Goal: Task Accomplishment & Management: Manage account settings

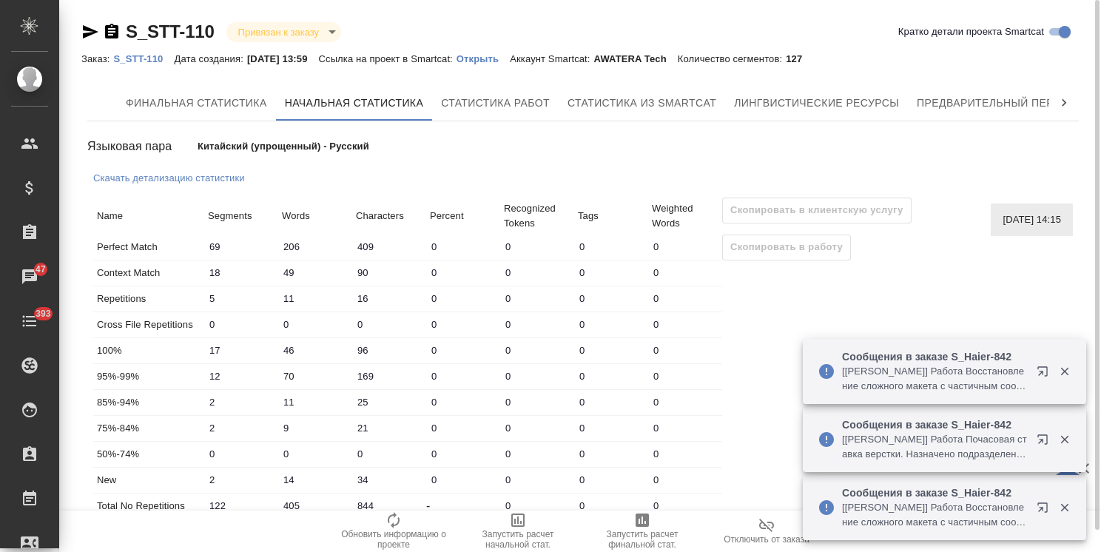
scroll to position [22, 0]
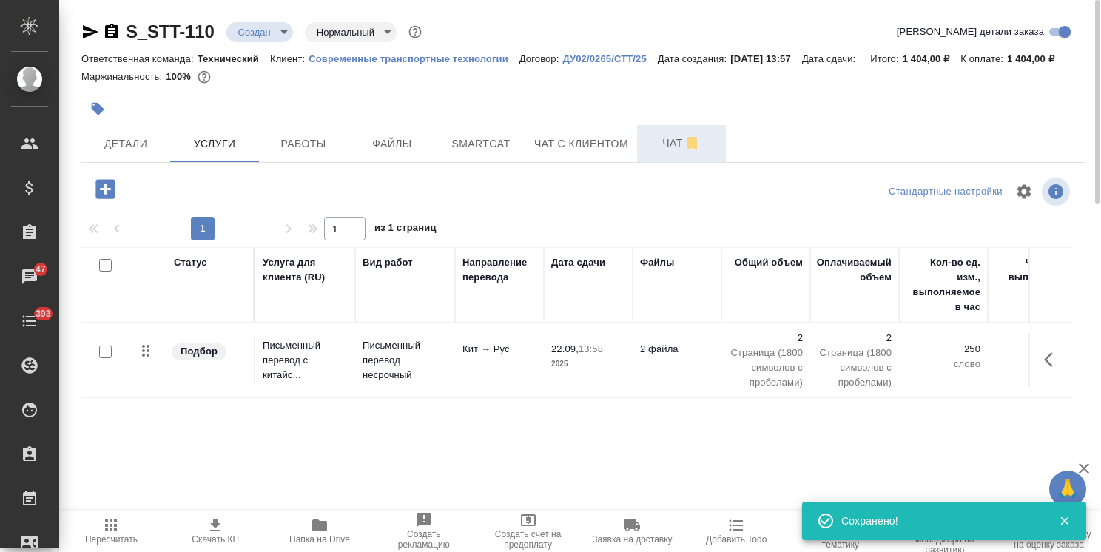
click at [657, 141] on span "Чат" at bounding box center [681, 143] width 71 height 18
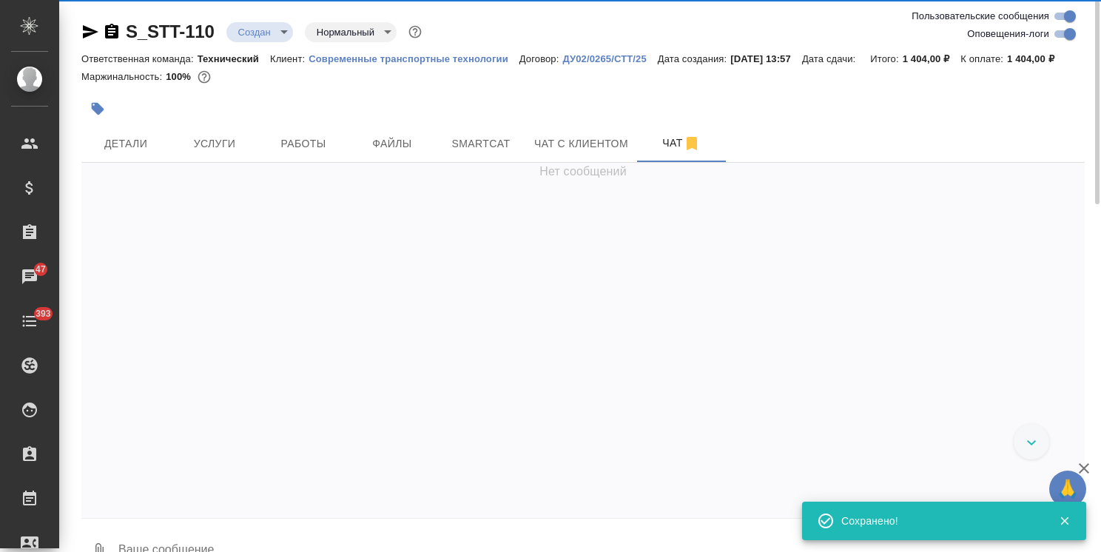
scroll to position [545, 0]
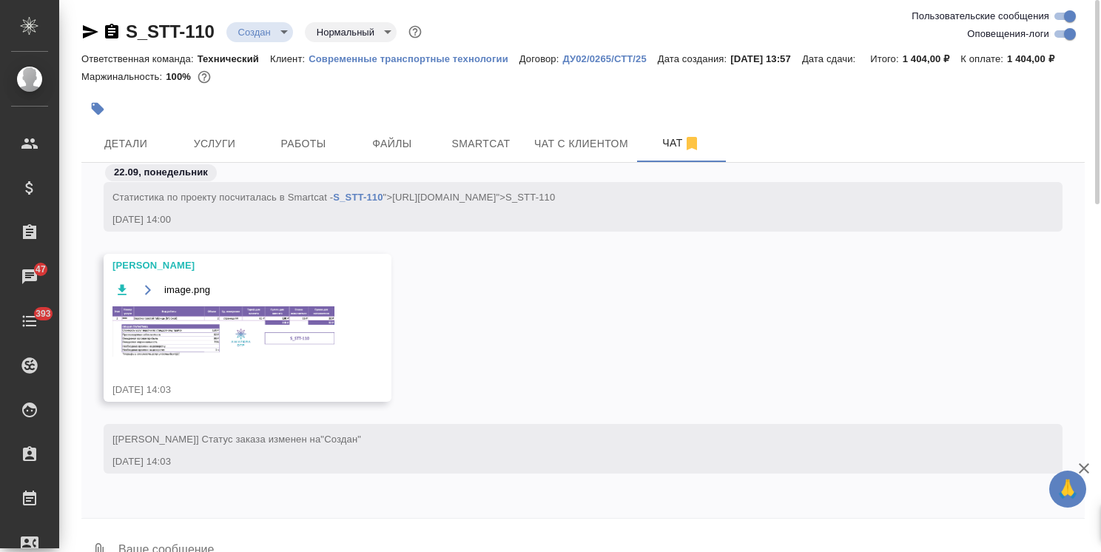
click at [246, 326] on img at bounding box center [223, 331] width 222 height 50
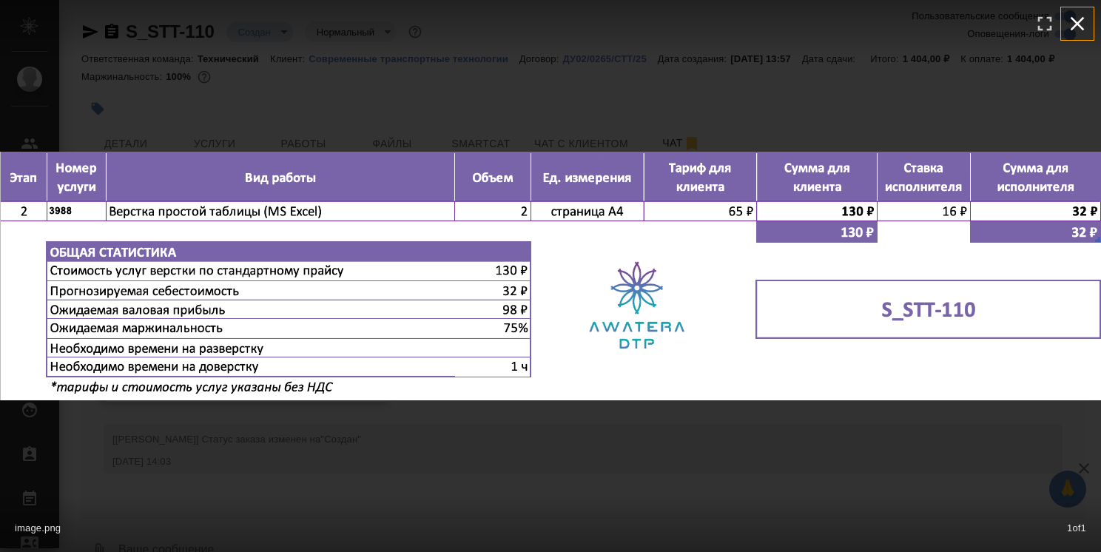
click at [1081, 27] on icon "button" at bounding box center [1078, 24] width 14 height 14
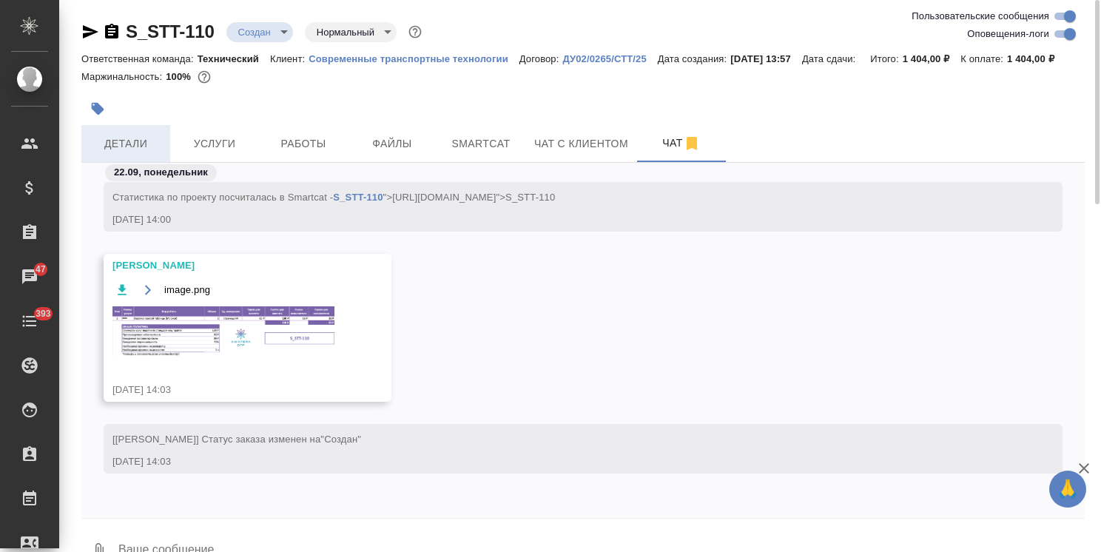
click at [132, 138] on span "Детали" at bounding box center [125, 144] width 71 height 18
click at [199, 144] on span "Услуги" at bounding box center [214, 144] width 71 height 18
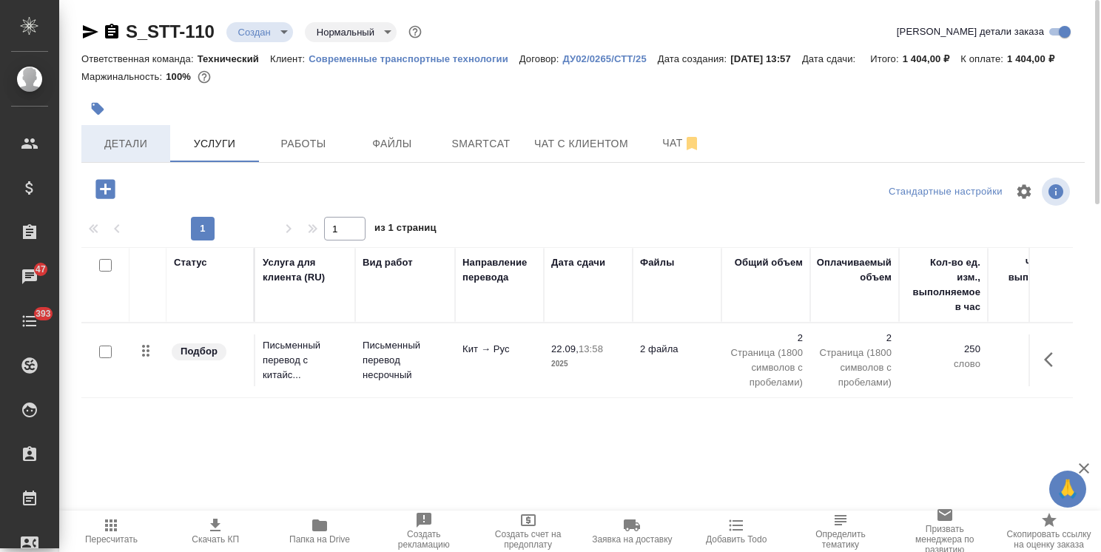
click at [145, 147] on span "Детали" at bounding box center [125, 144] width 71 height 18
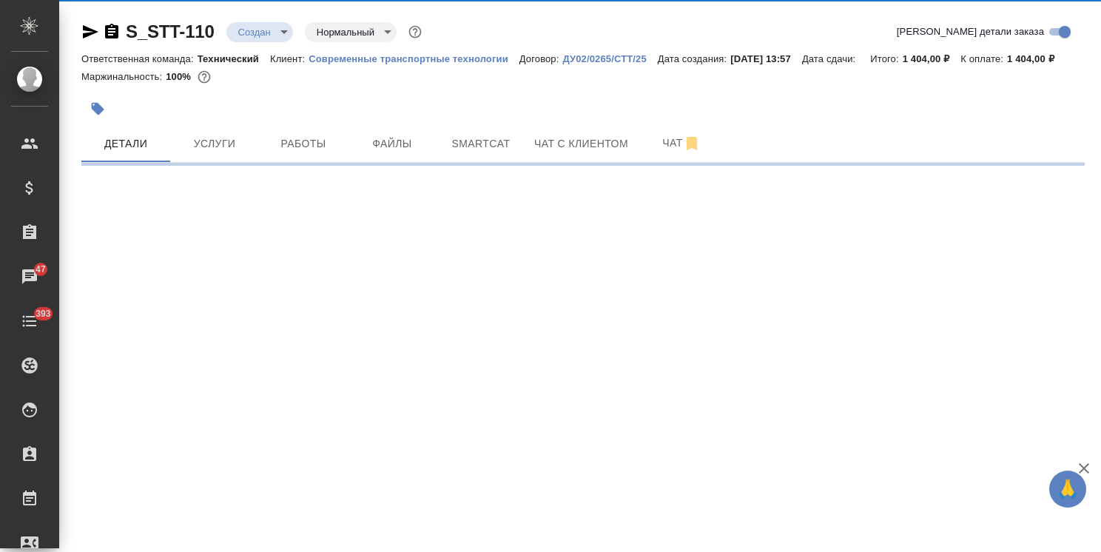
select select "RU"
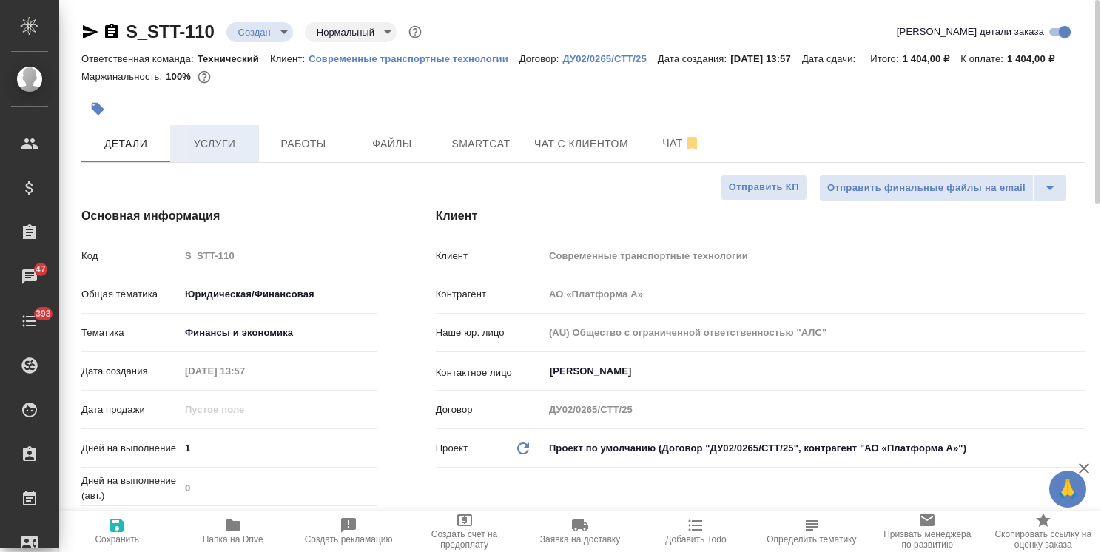
type textarea "x"
click at [216, 141] on span "Услуги" at bounding box center [214, 144] width 71 height 18
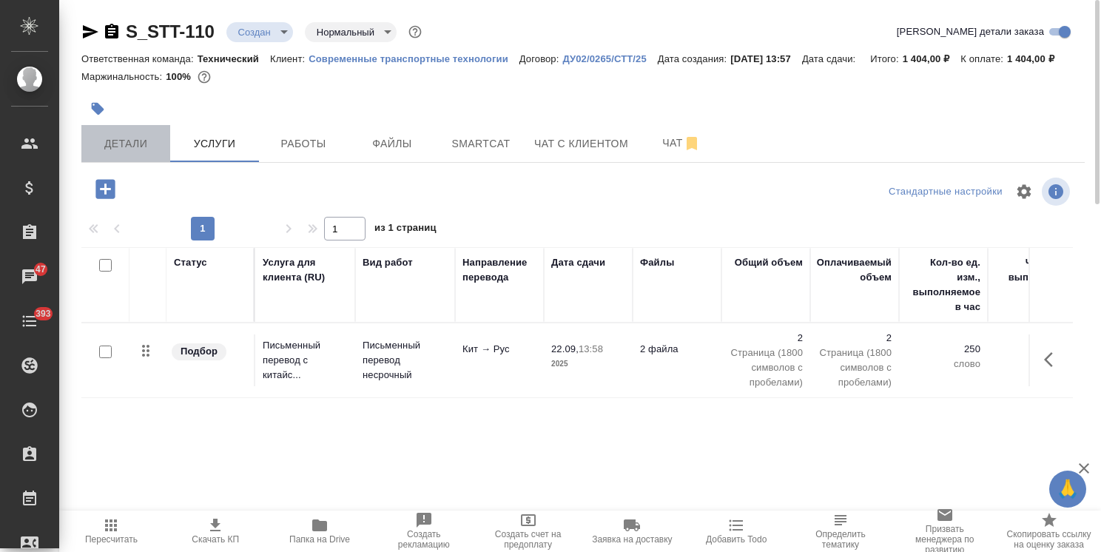
click at [138, 141] on span "Детали" at bounding box center [125, 144] width 71 height 18
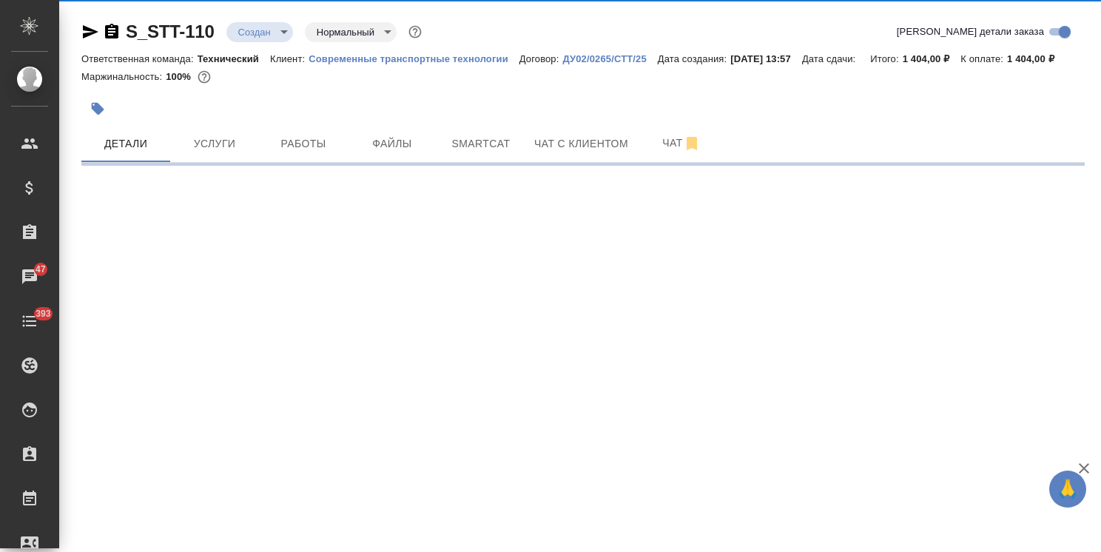
select select "RU"
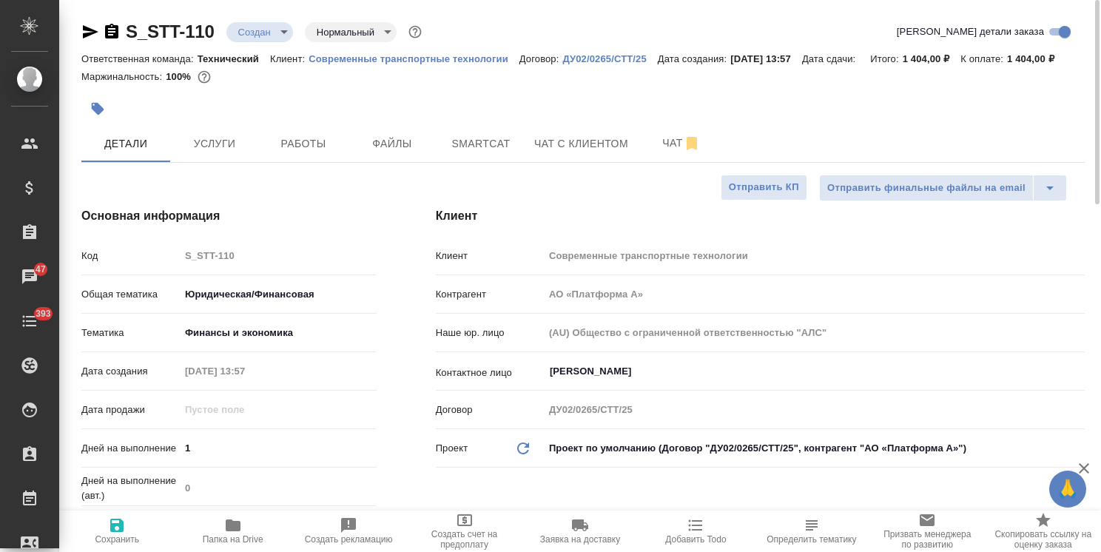
type textarea "x"
click at [260, 30] on body "🙏 .cls-1 fill:#fff; AWATERA Usmanova Olga Клиенты Спецификации Заказы 47 Чаты 3…" at bounding box center [550, 276] width 1101 height 552
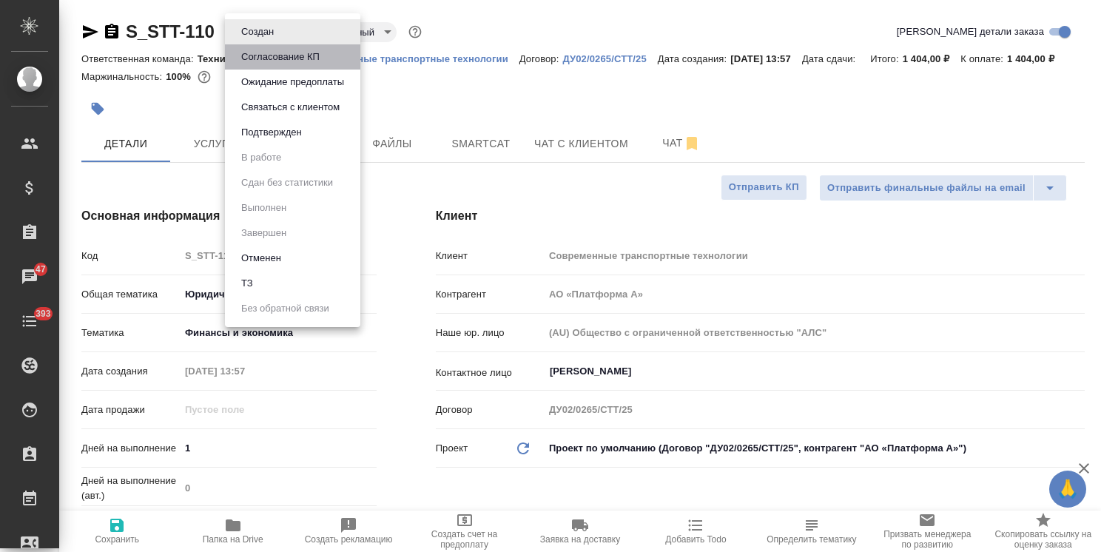
click at [265, 58] on button "Согласование КП" at bounding box center [280, 57] width 87 height 16
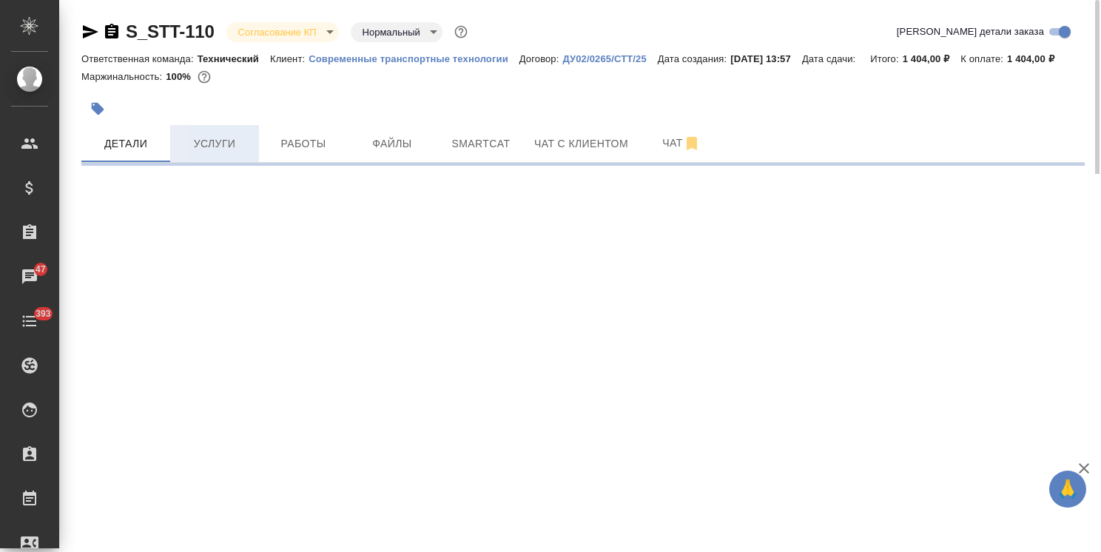
select select "RU"
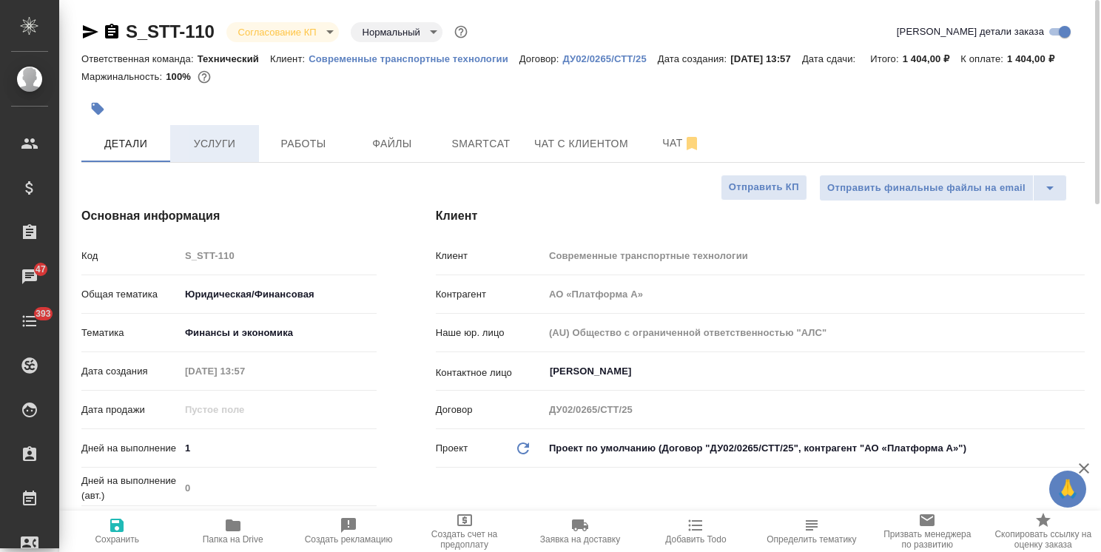
type textarea "x"
click at [226, 152] on button "Услуги" at bounding box center [214, 143] width 89 height 37
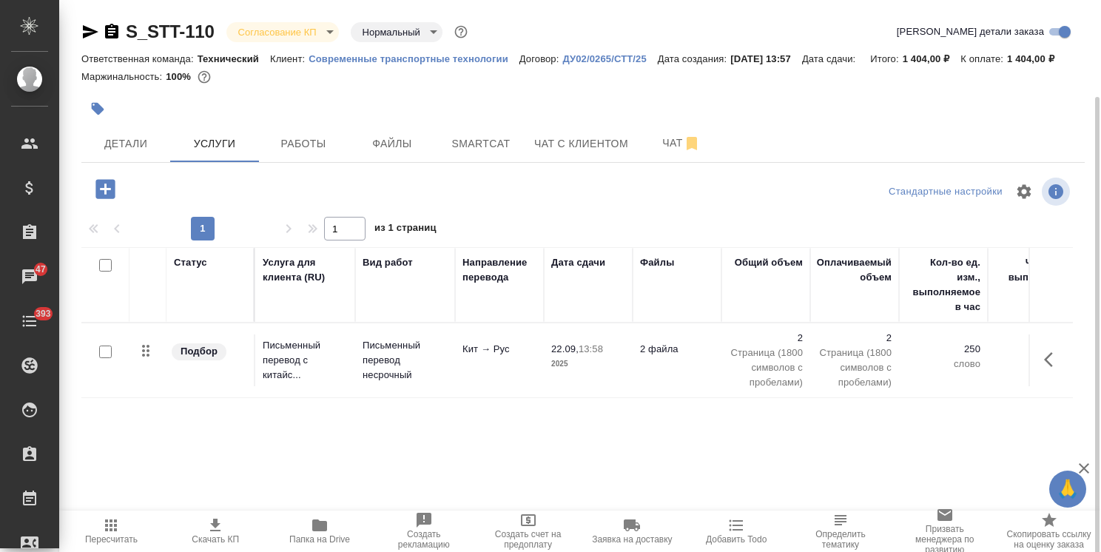
scroll to position [50, 0]
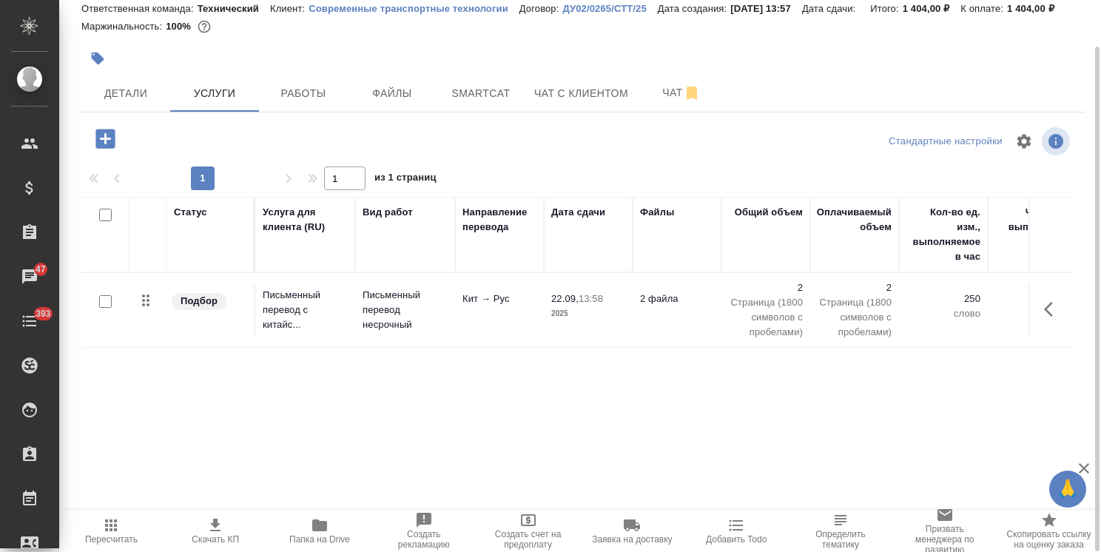
click at [221, 528] on icon "button" at bounding box center [215, 526] width 18 height 18
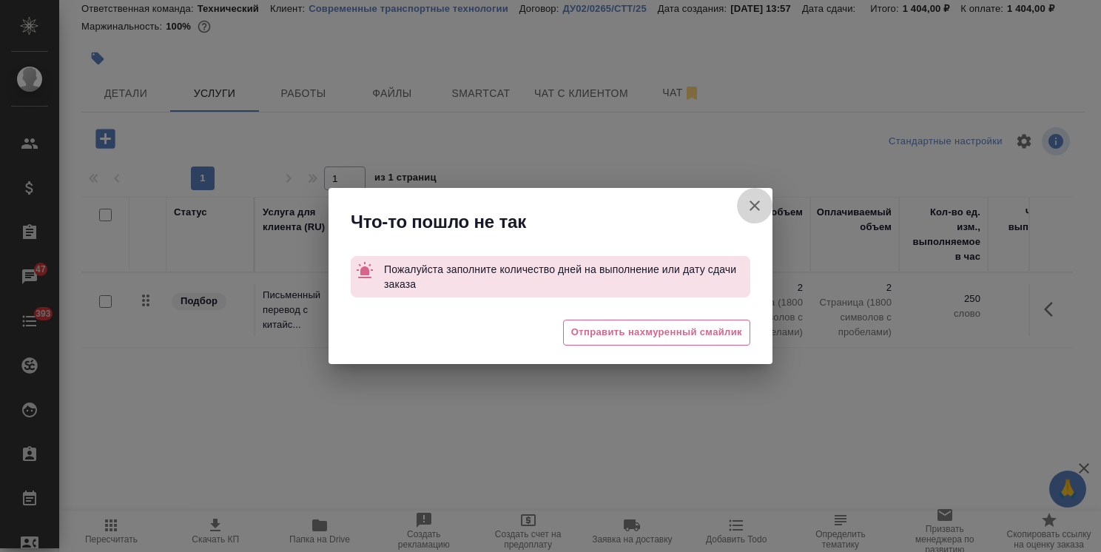
click at [746, 197] on icon "button" at bounding box center [755, 206] width 18 height 18
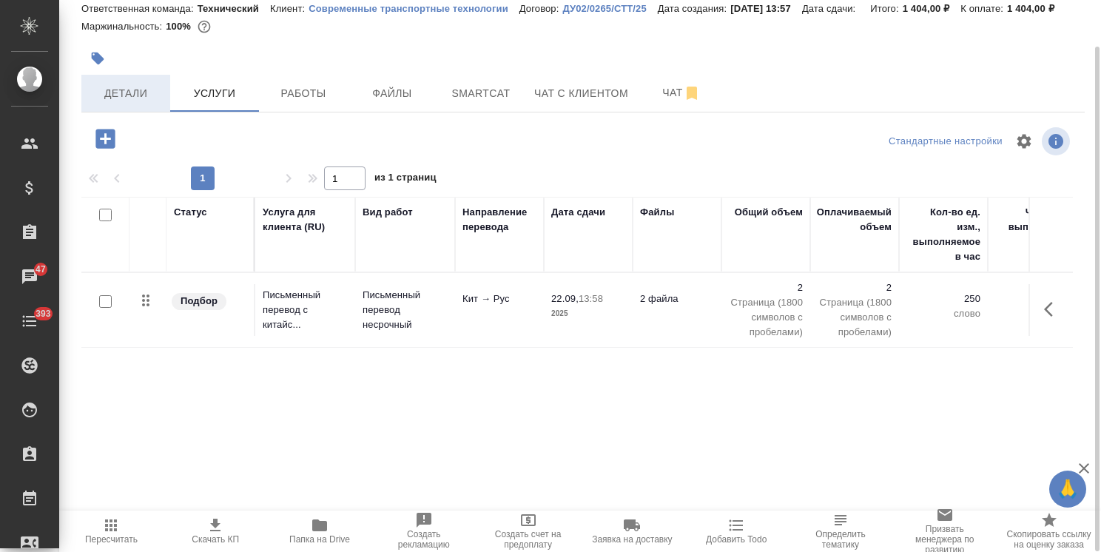
click at [123, 87] on span "Детали" at bounding box center [125, 93] width 71 height 18
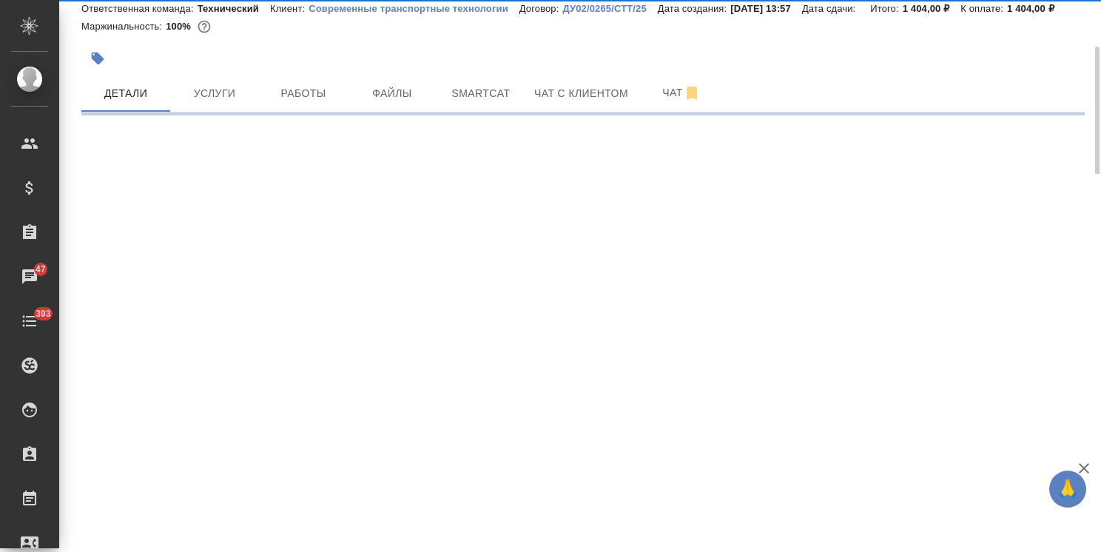
select select "RU"
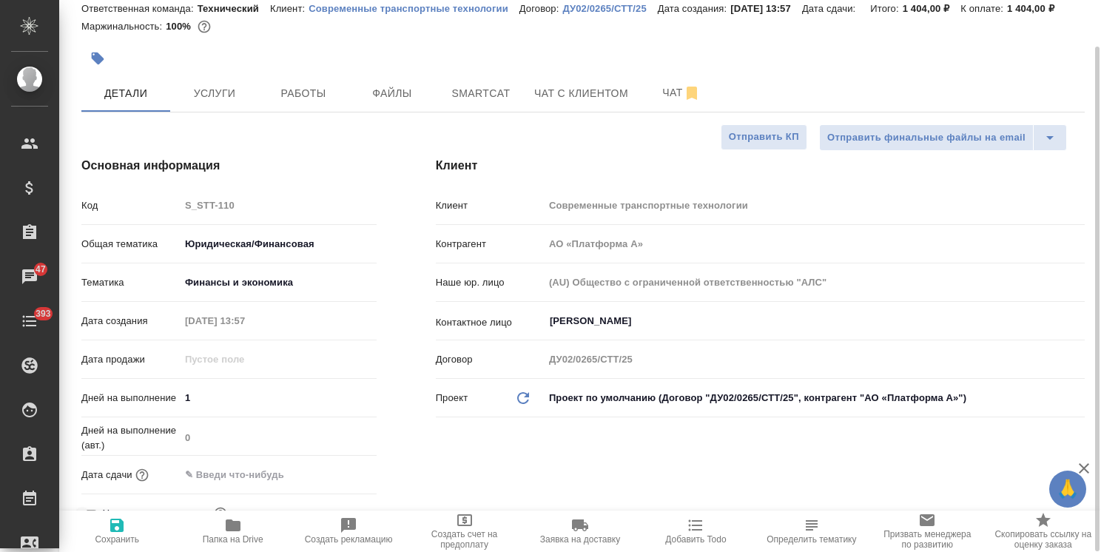
type textarea "x"
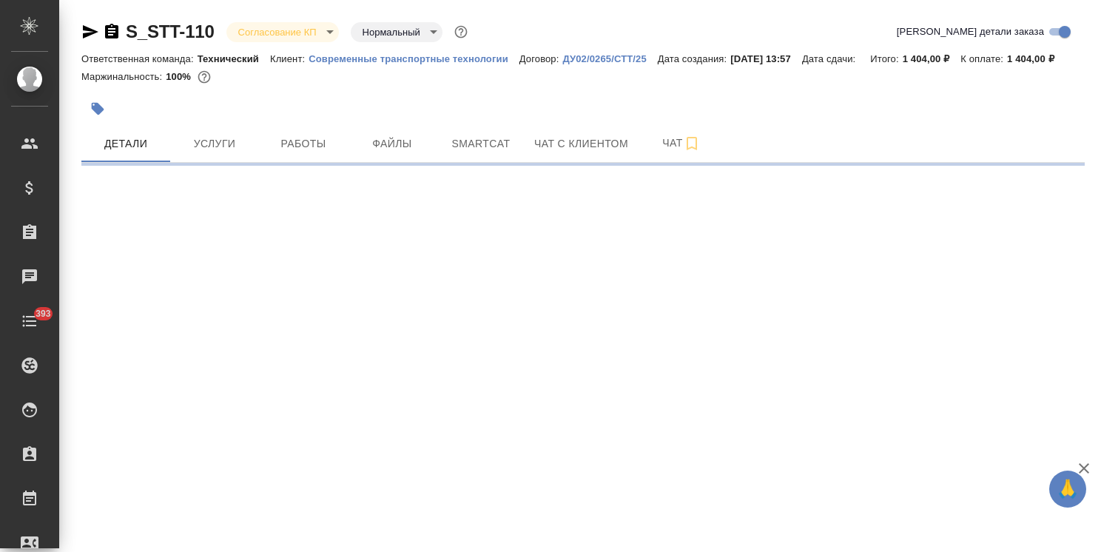
select select "RU"
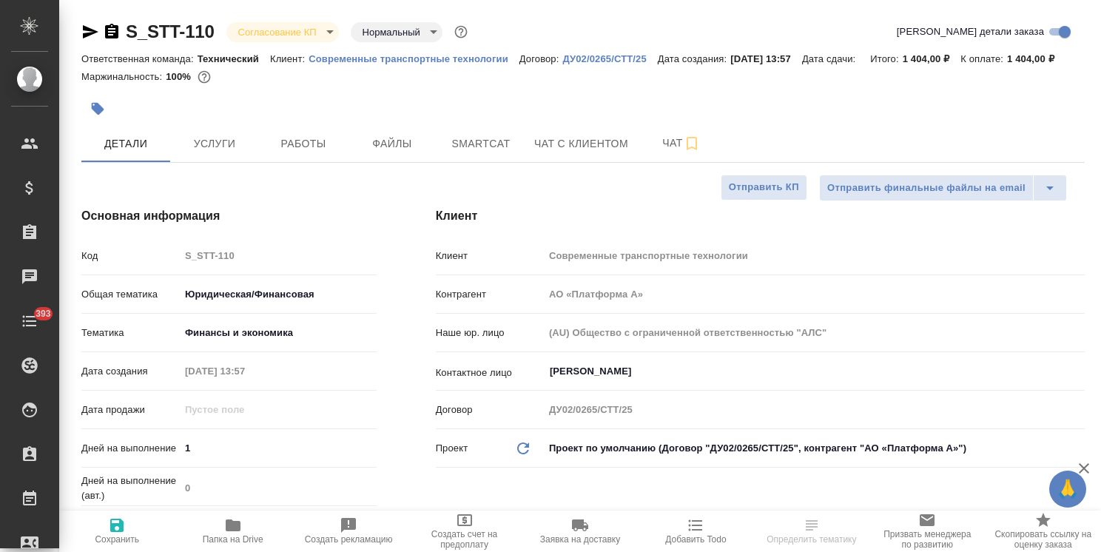
type textarea "x"
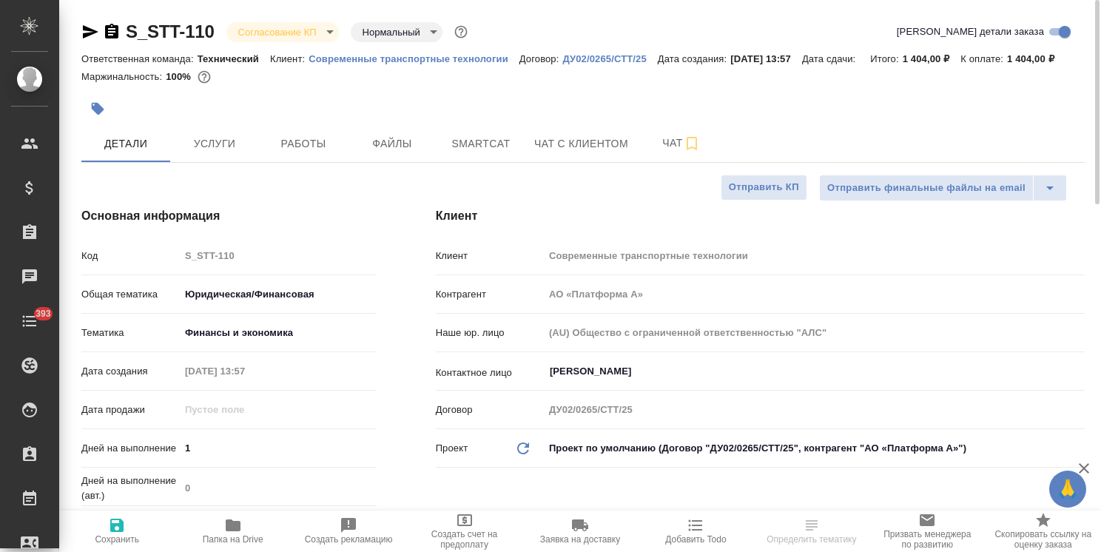
type textarea "x"
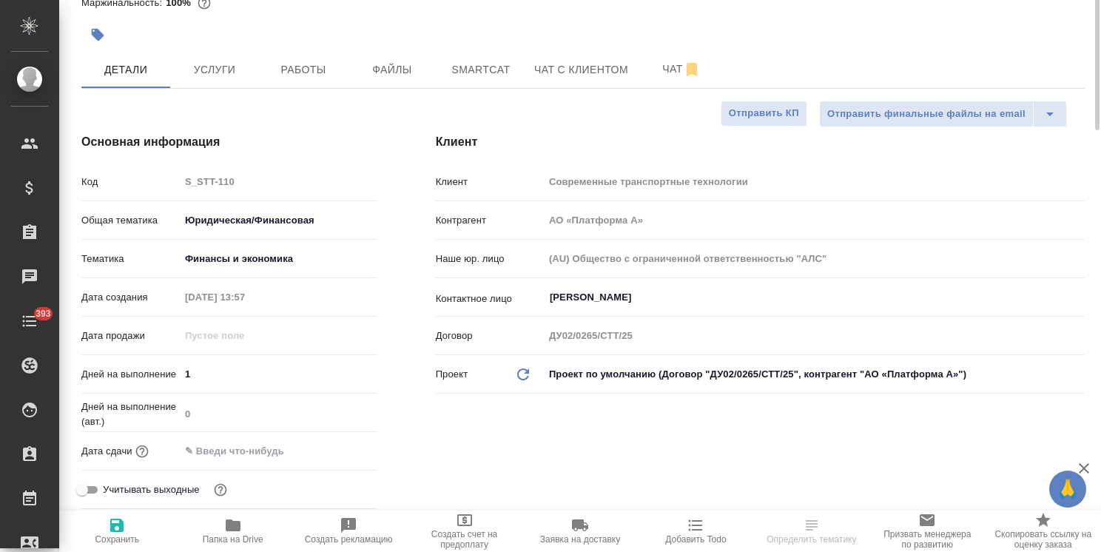
scroll to position [148, 0]
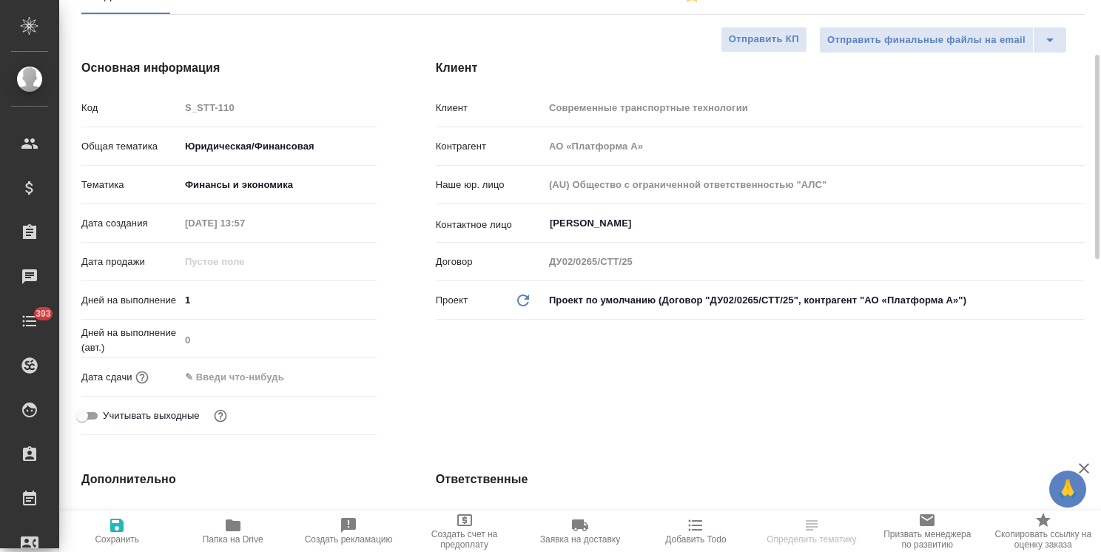
click at [273, 381] on input "text" at bounding box center [244, 376] width 129 height 21
click at [334, 376] on icon "button" at bounding box center [334, 376] width 18 height 18
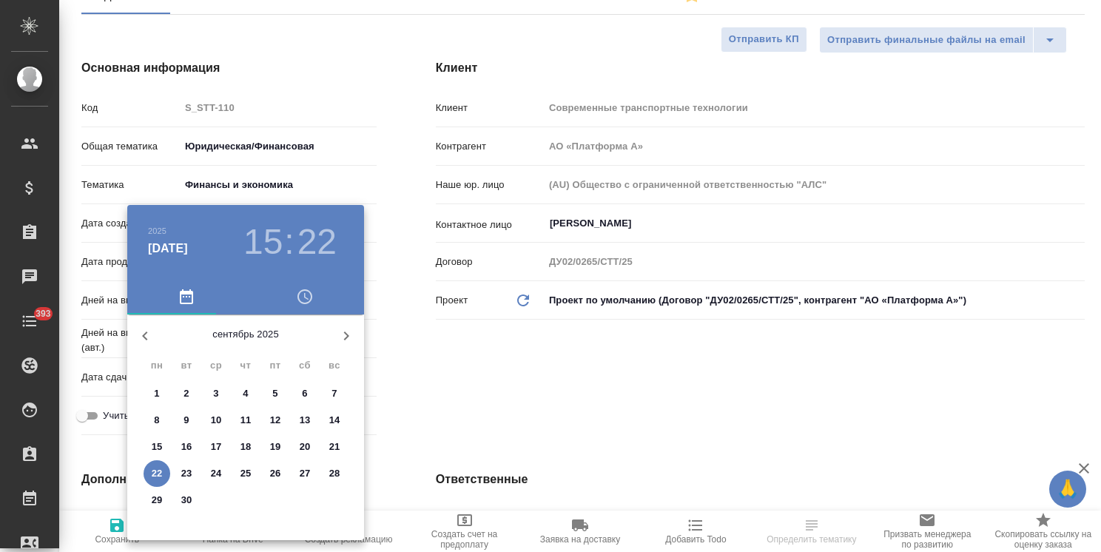
click at [178, 469] on span "23" at bounding box center [186, 473] width 27 height 15
type input "23.09.2025 15:22"
type textarea "x"
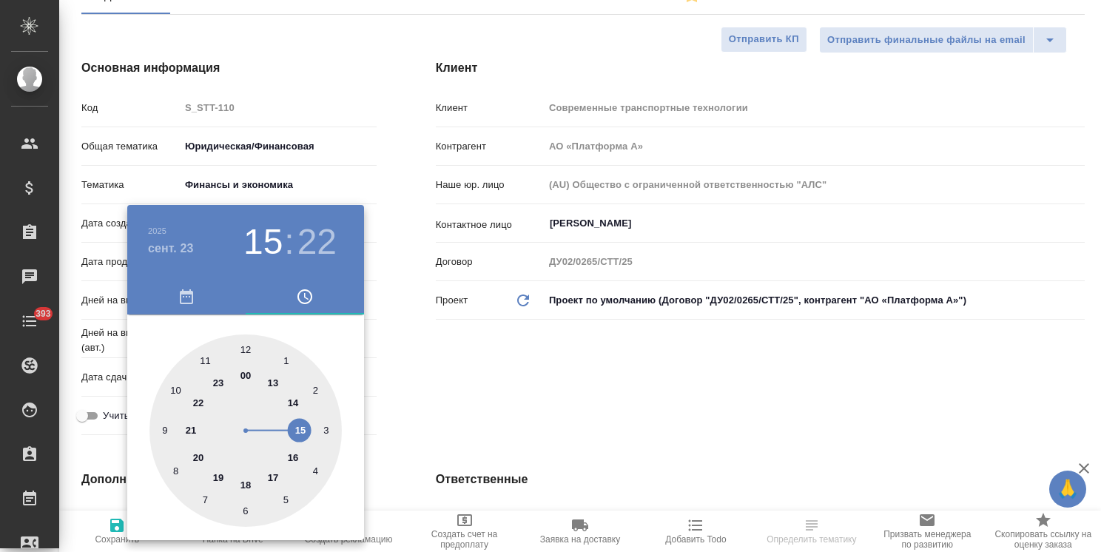
click at [411, 420] on div at bounding box center [550, 276] width 1101 height 552
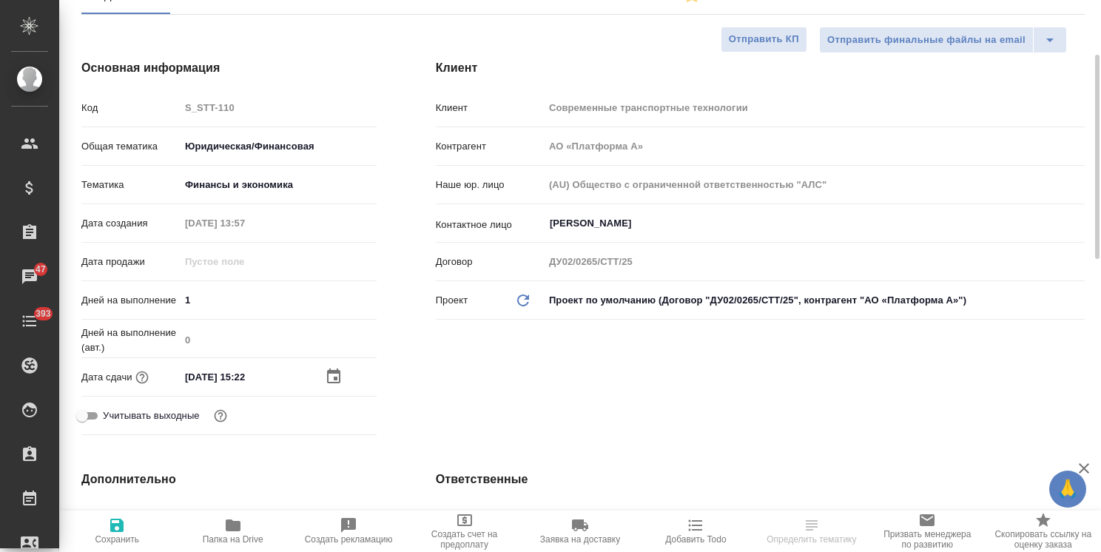
click at [133, 525] on span "Сохранить" at bounding box center [117, 531] width 98 height 28
type textarea "x"
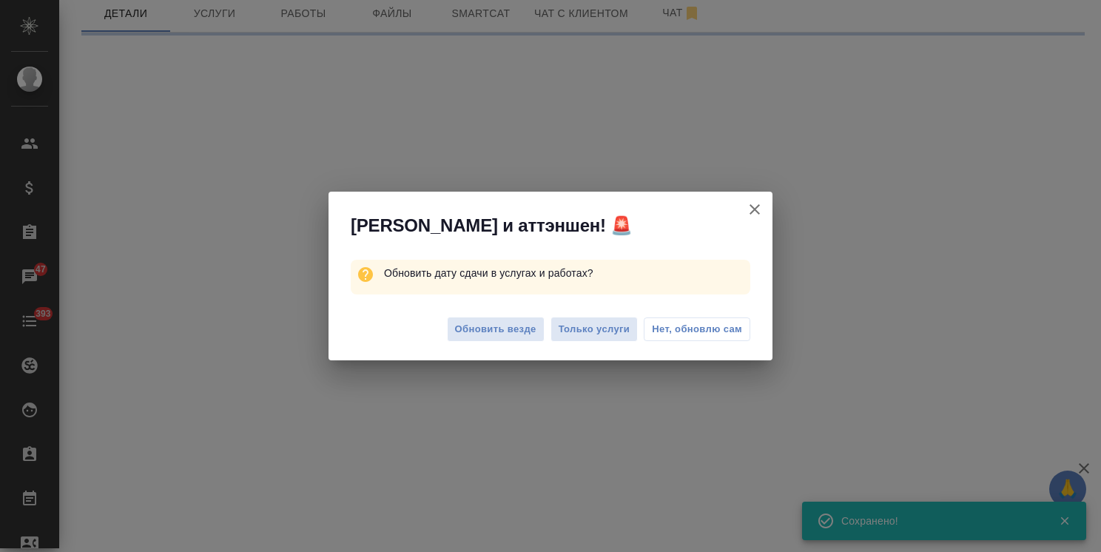
click at [683, 335] on span "Нет, обновлю сам" at bounding box center [697, 329] width 90 height 15
select select "RU"
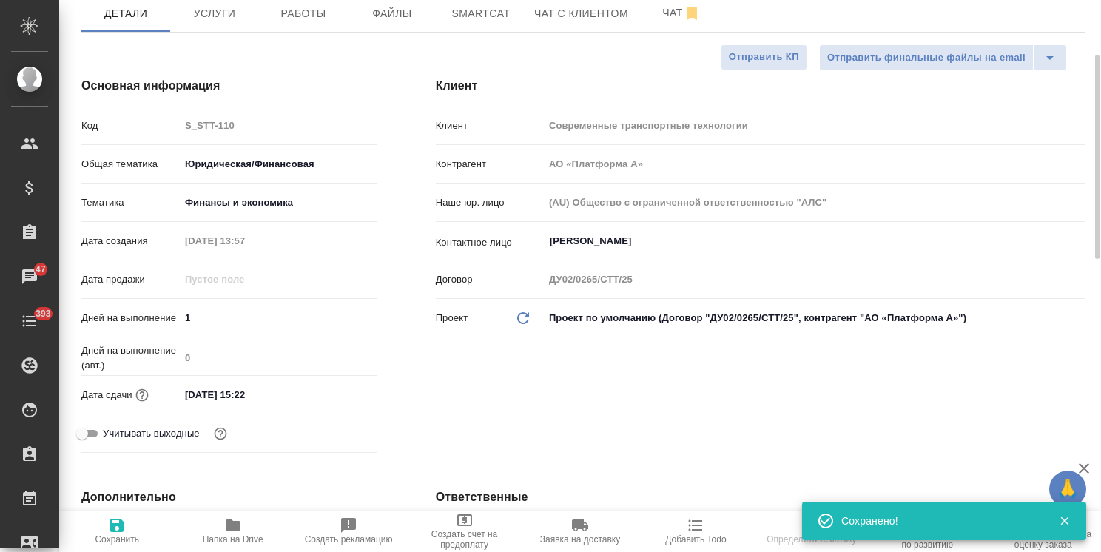
type textarea "x"
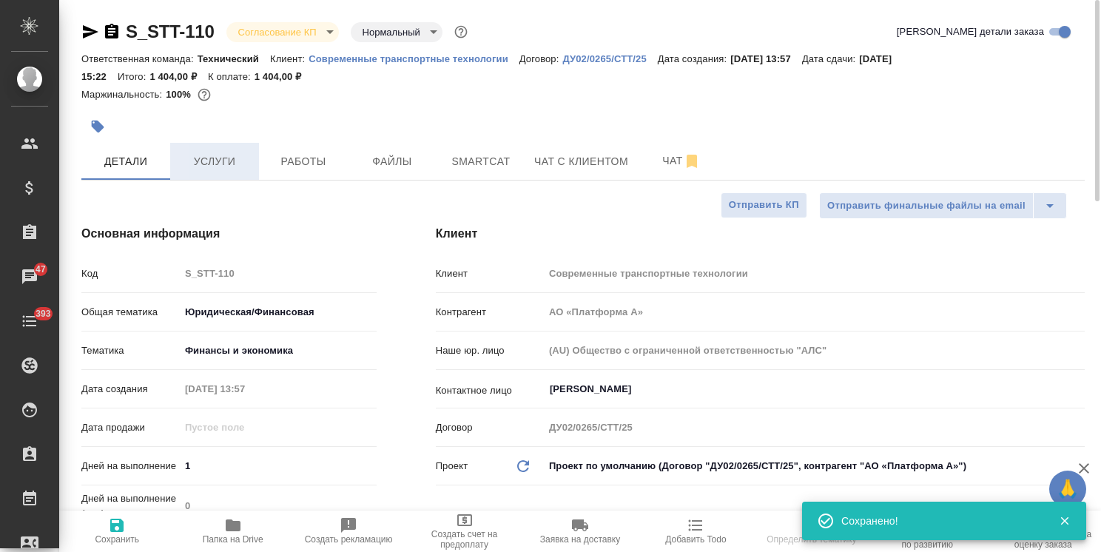
click at [194, 164] on span "Услуги" at bounding box center [214, 161] width 71 height 18
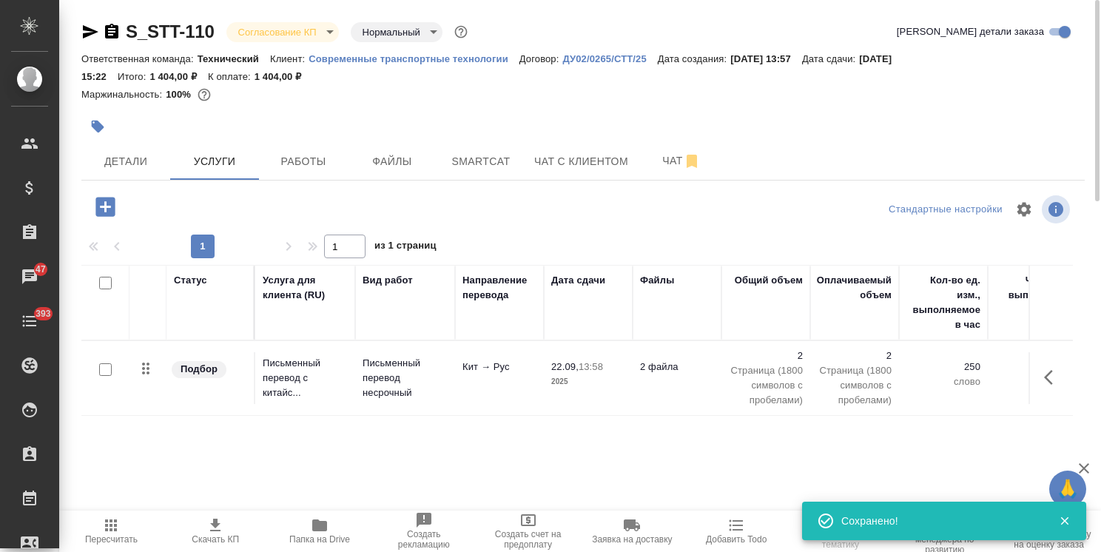
scroll to position [68, 0]
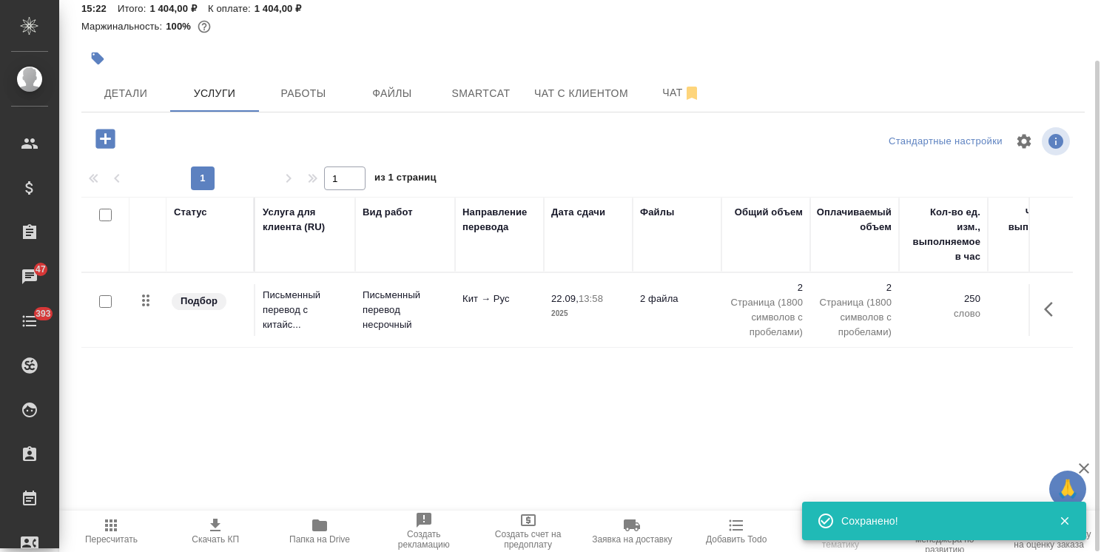
click at [221, 534] on span "Скачать КП" at bounding box center [215, 531] width 87 height 28
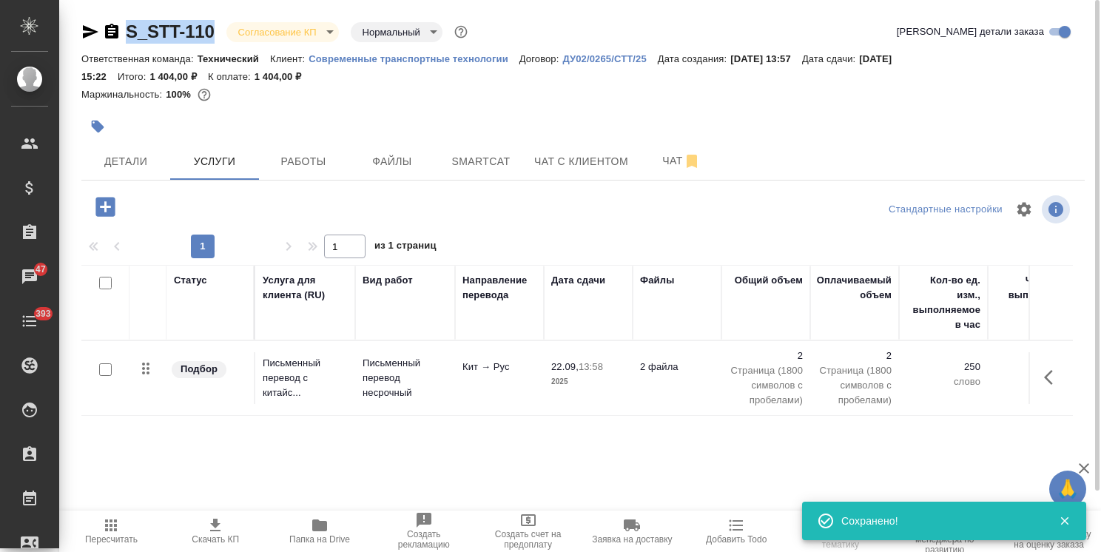
drag, startPoint x: 221, startPoint y: 28, endPoint x: 124, endPoint y: 28, distance: 97.7
click at [118, 33] on div "S_STT-110 Согласование КП kpNegotiation Нормальный normal" at bounding box center [275, 32] width 389 height 24
copy link "S_STT-110"
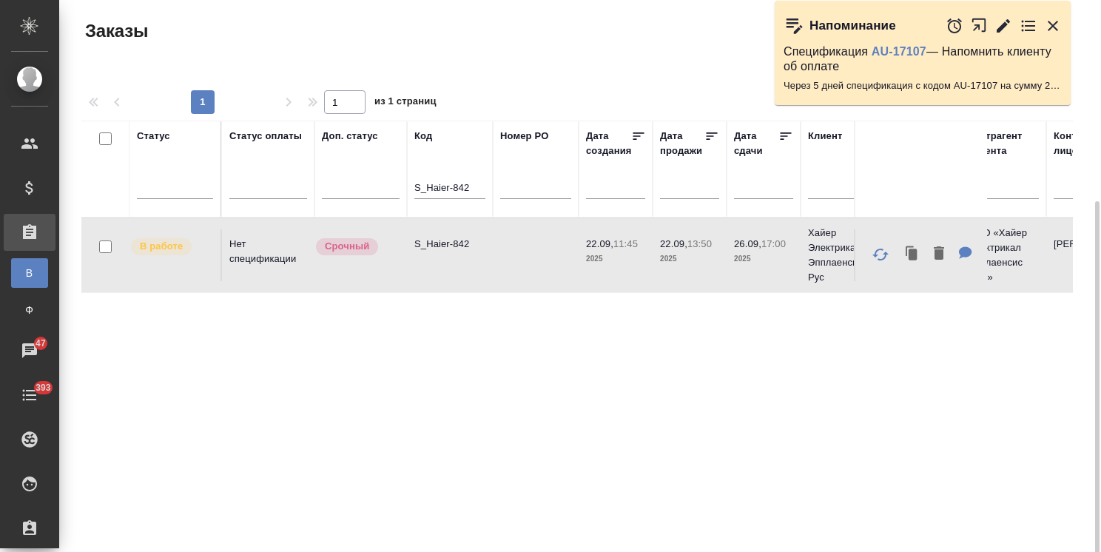
scroll to position [110, 0]
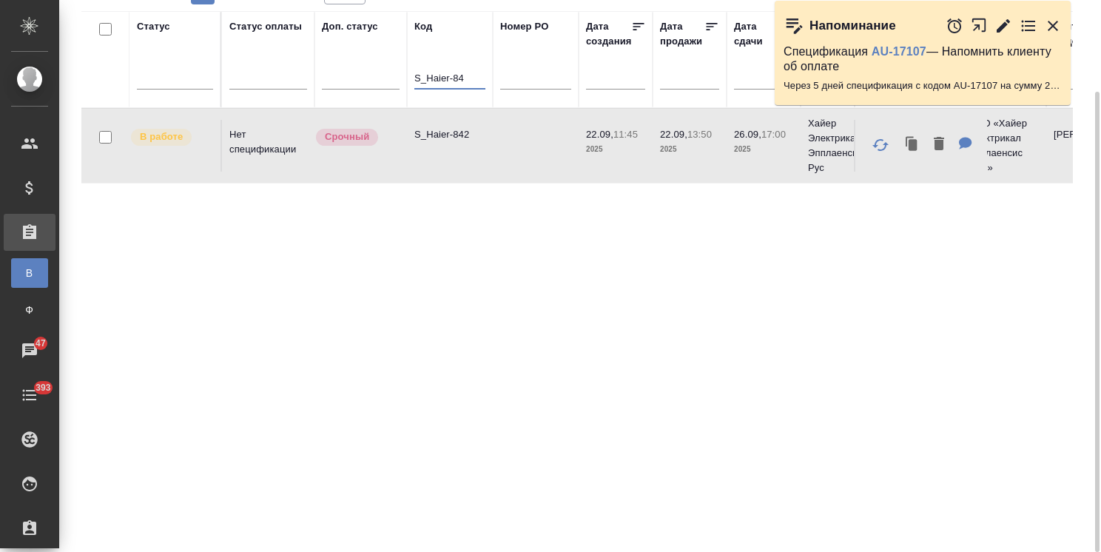
type input "S_Haier-84"
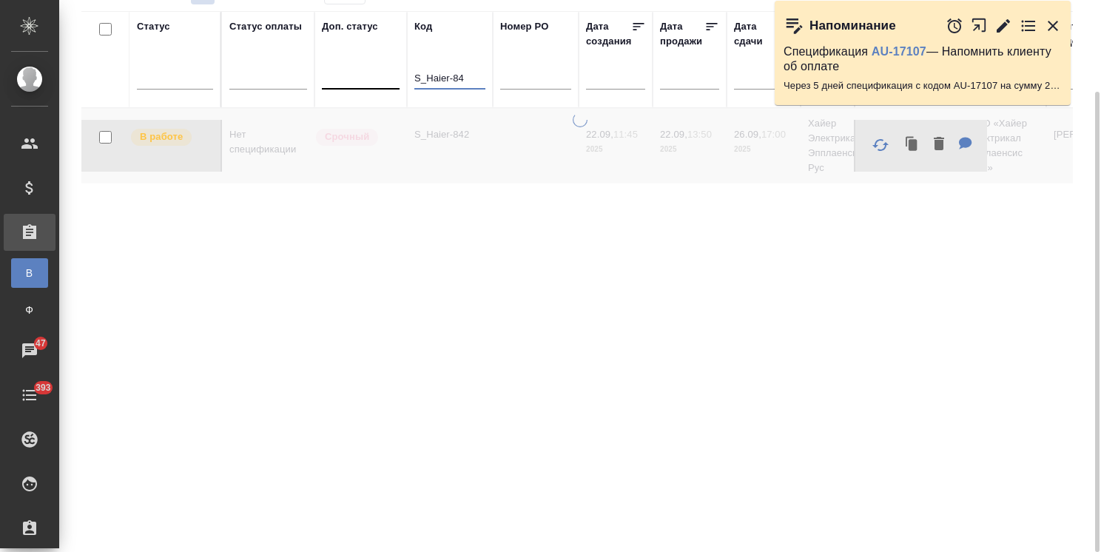
drag, startPoint x: 379, startPoint y: 73, endPoint x: 384, endPoint y: 87, distance: 15.7
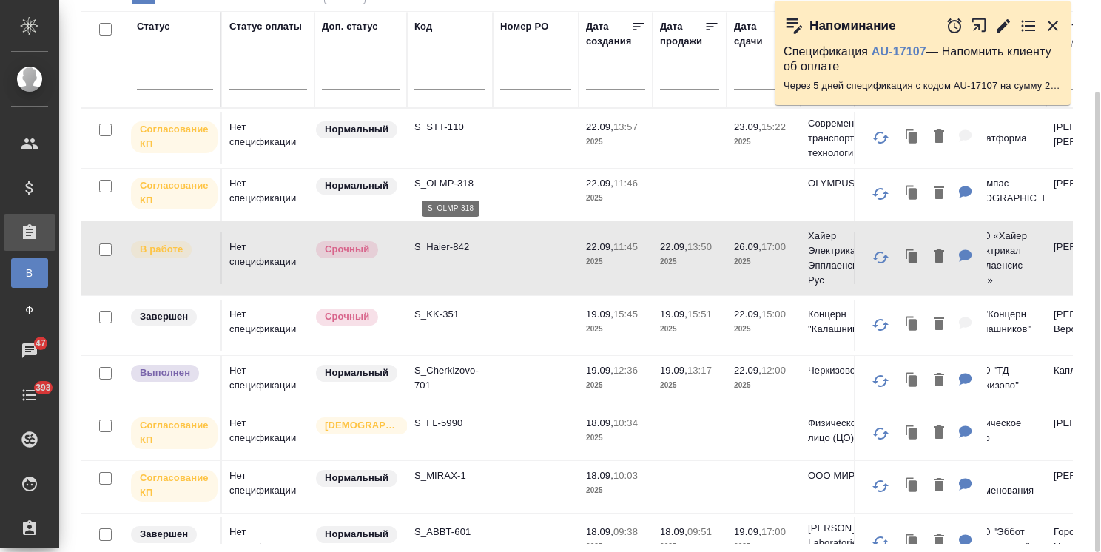
click at [456, 184] on p "S_OLMP-318" at bounding box center [449, 183] width 71 height 15
click at [452, 129] on p "S_STT-110" at bounding box center [449, 127] width 71 height 15
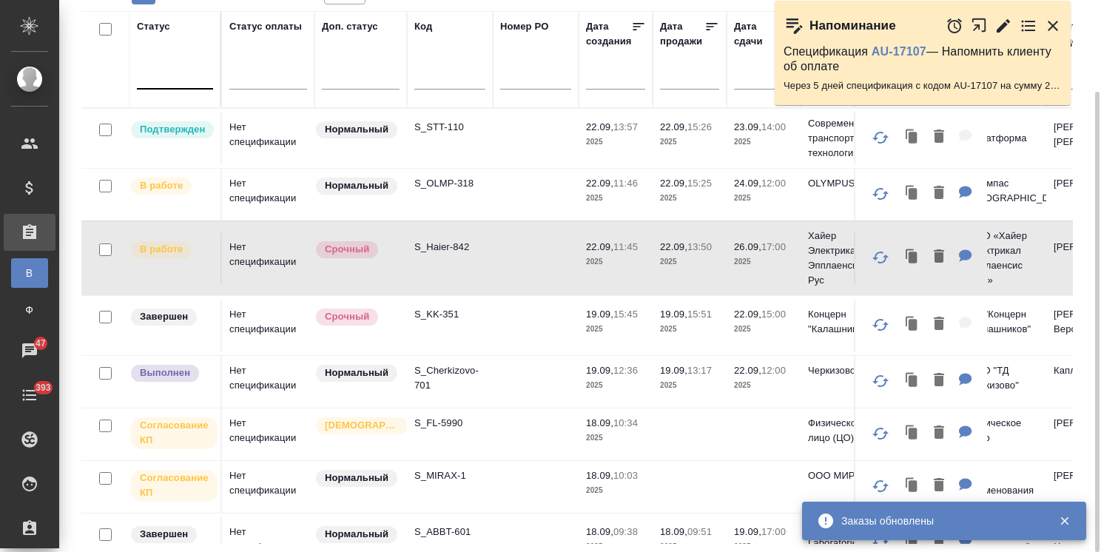
click at [169, 73] on div at bounding box center [175, 74] width 76 height 21
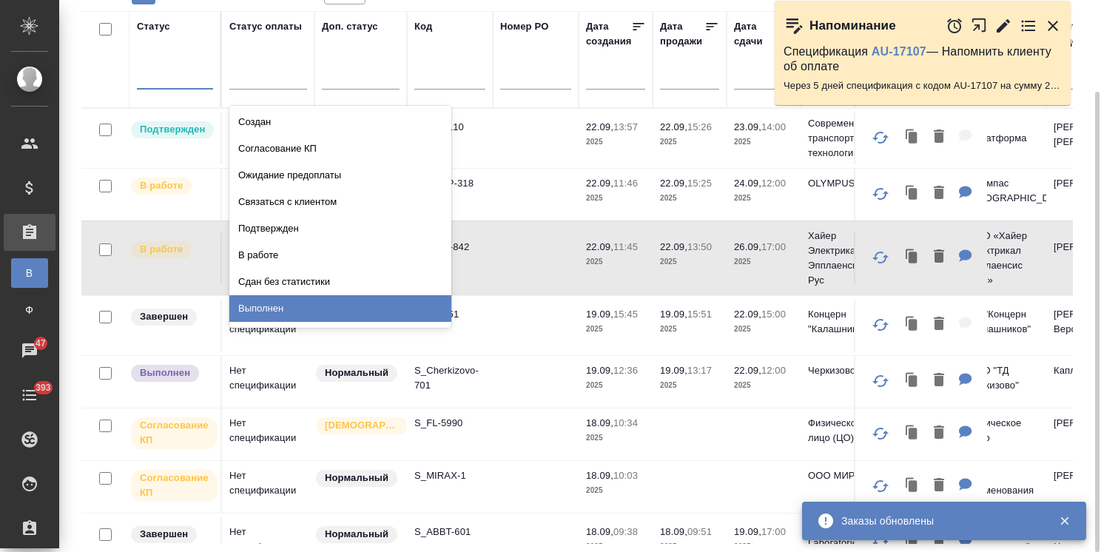
click at [269, 306] on div "Выполнен" at bounding box center [340, 308] width 222 height 27
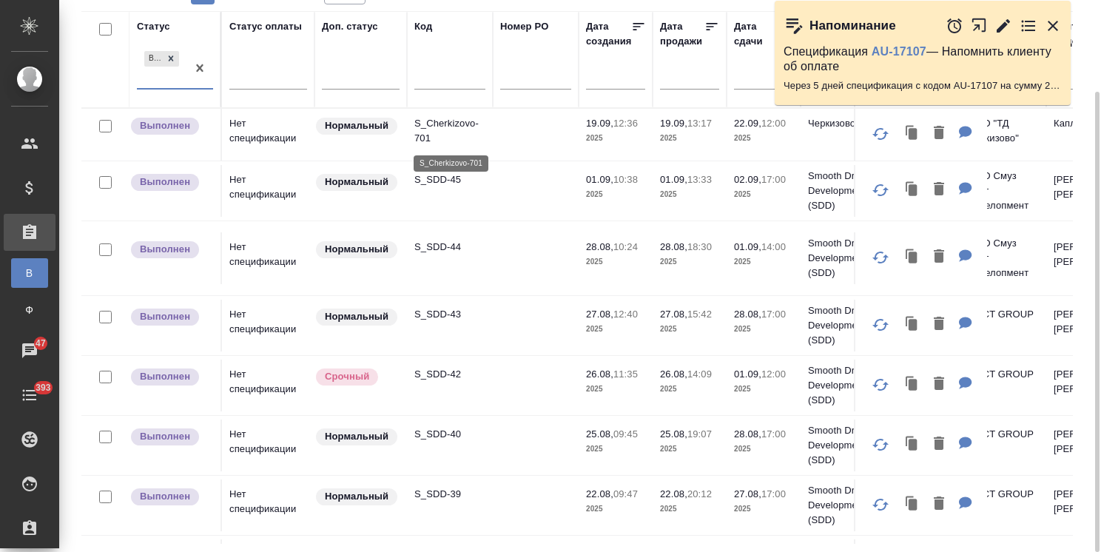
click at [448, 123] on p "S_Cherkizovo-701" at bounding box center [449, 131] width 71 height 30
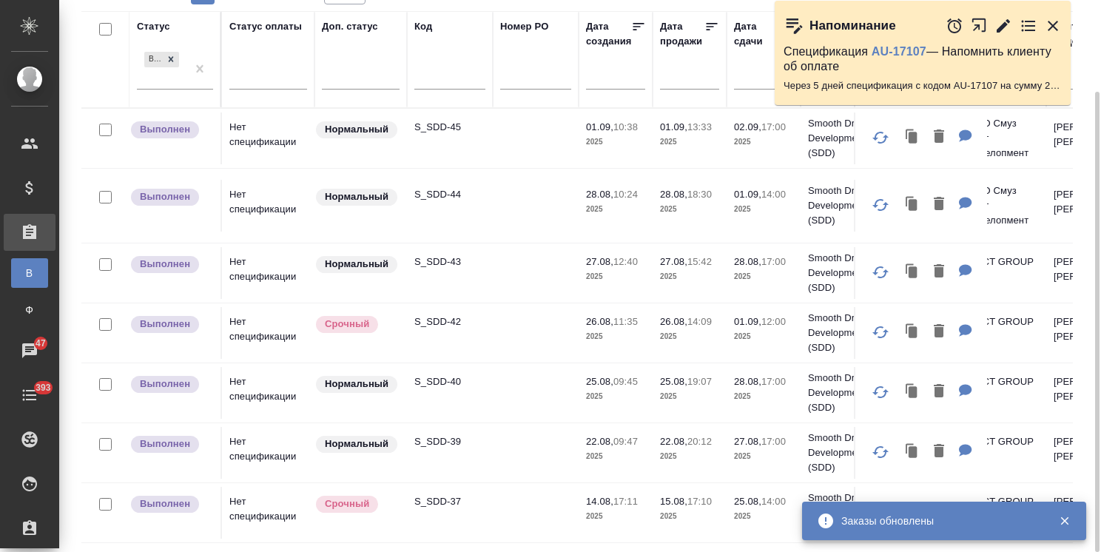
scroll to position [0, 0]
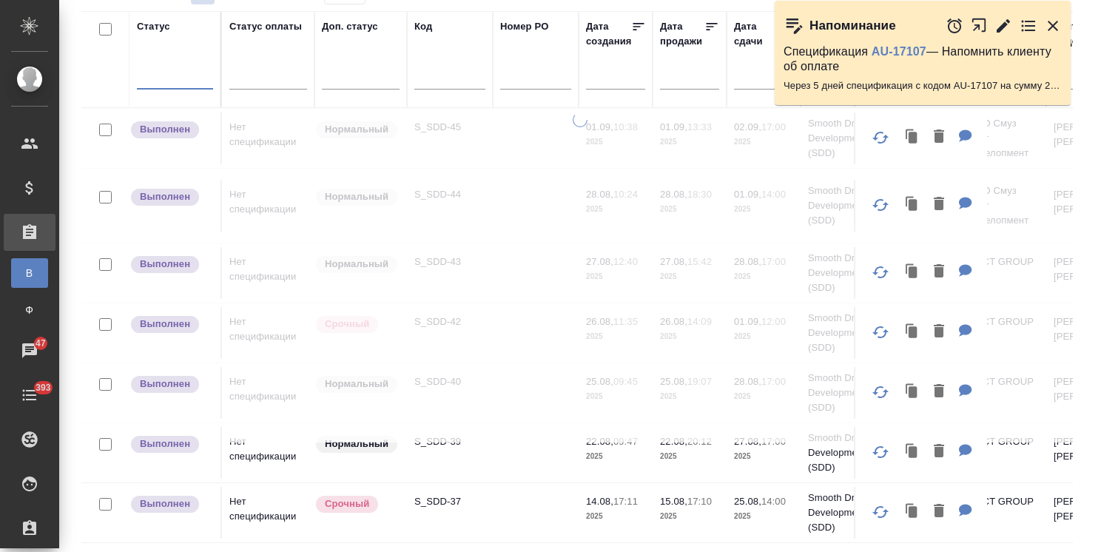
click at [174, 81] on div at bounding box center [175, 74] width 76 height 21
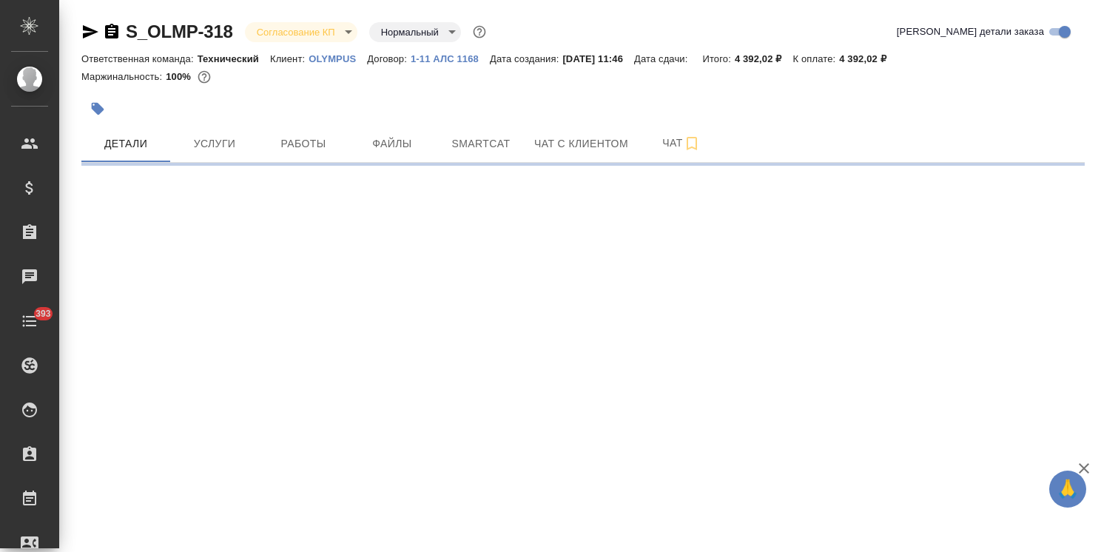
select select "RU"
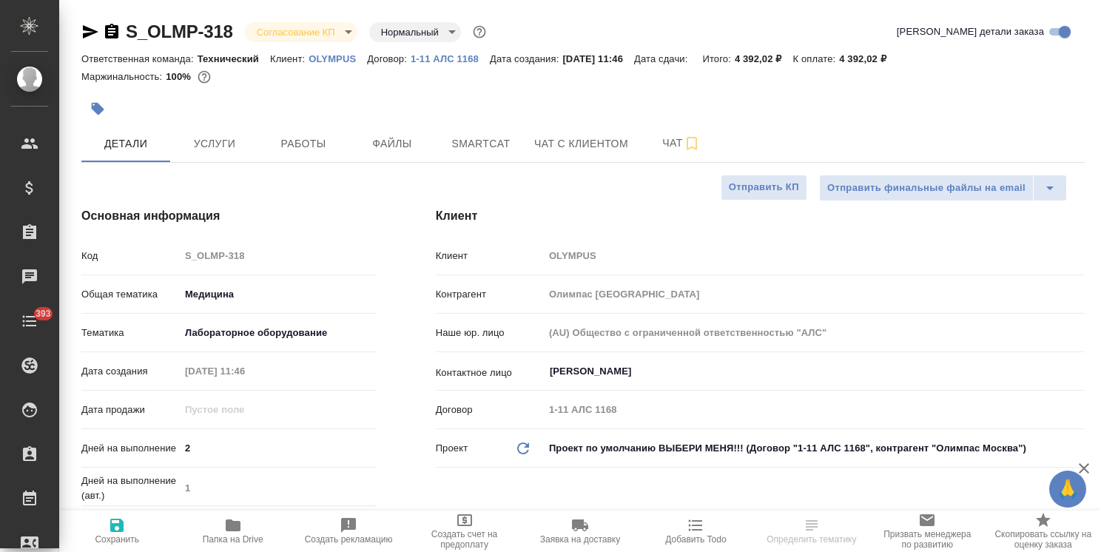
type textarea "x"
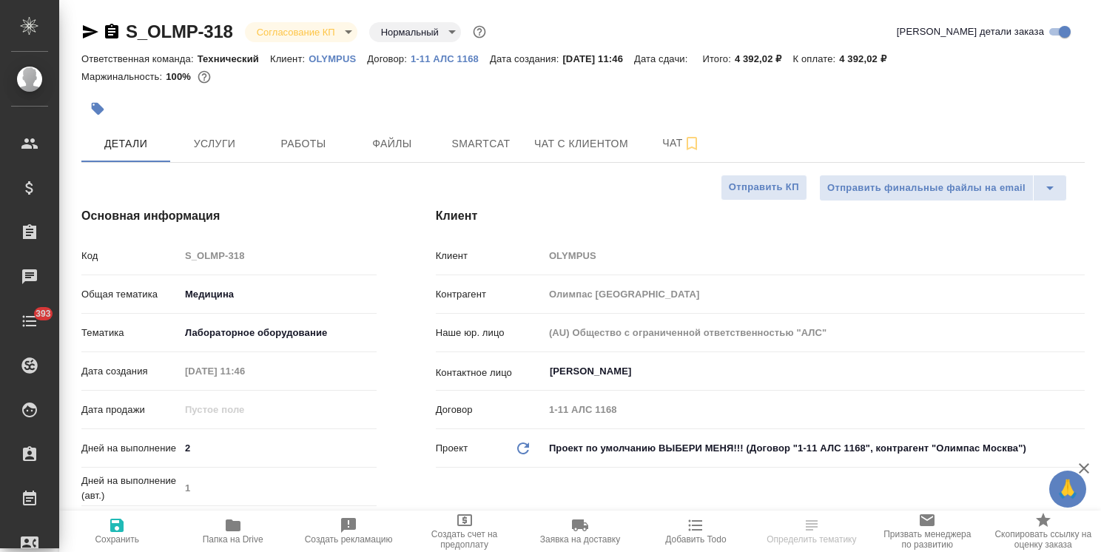
type textarea "x"
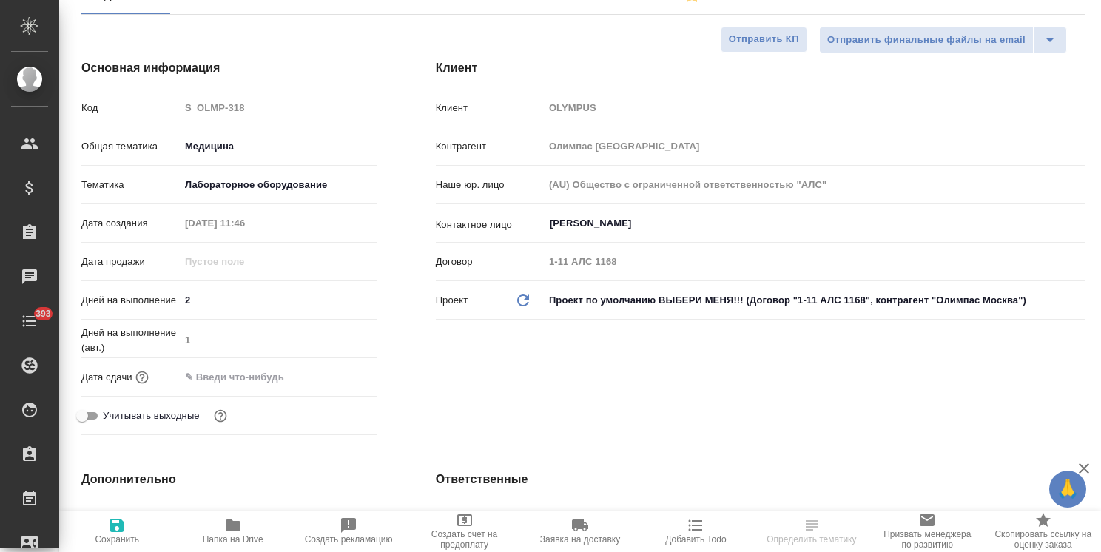
type textarea "x"
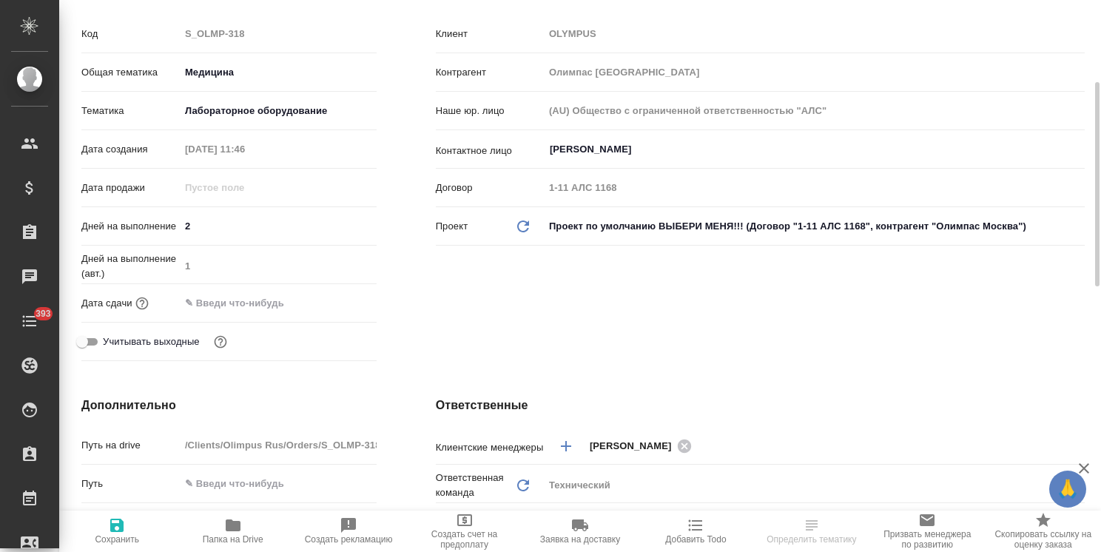
click at [279, 300] on input "text" at bounding box center [244, 302] width 129 height 21
click at [343, 301] on div at bounding box center [351, 303] width 52 height 18
click at [334, 303] on icon "button" at bounding box center [333, 302] width 13 height 15
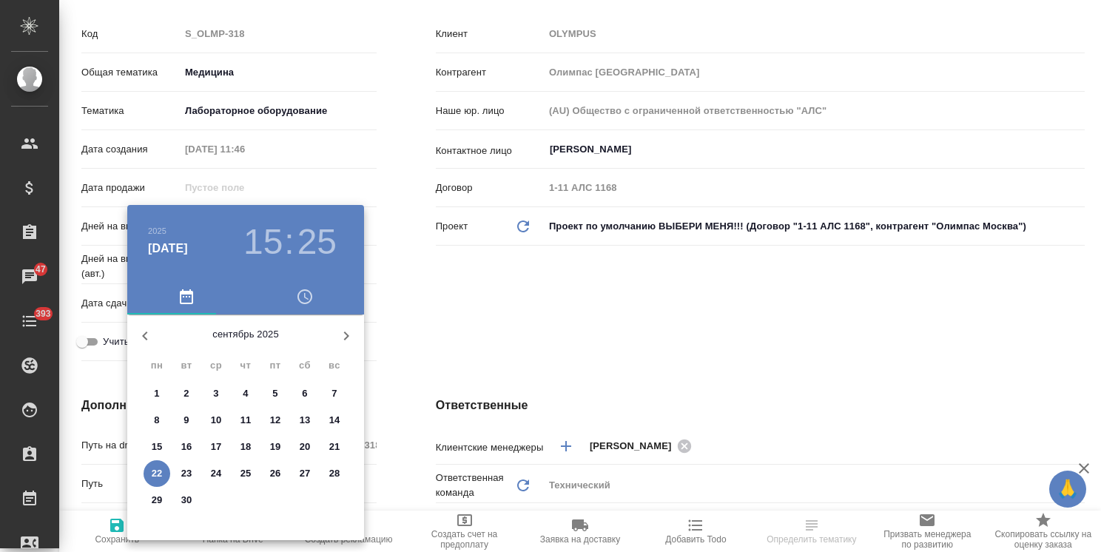
click at [220, 470] on p "24" at bounding box center [216, 473] width 11 height 15
type input "24.09.2025 15:25"
type textarea "x"
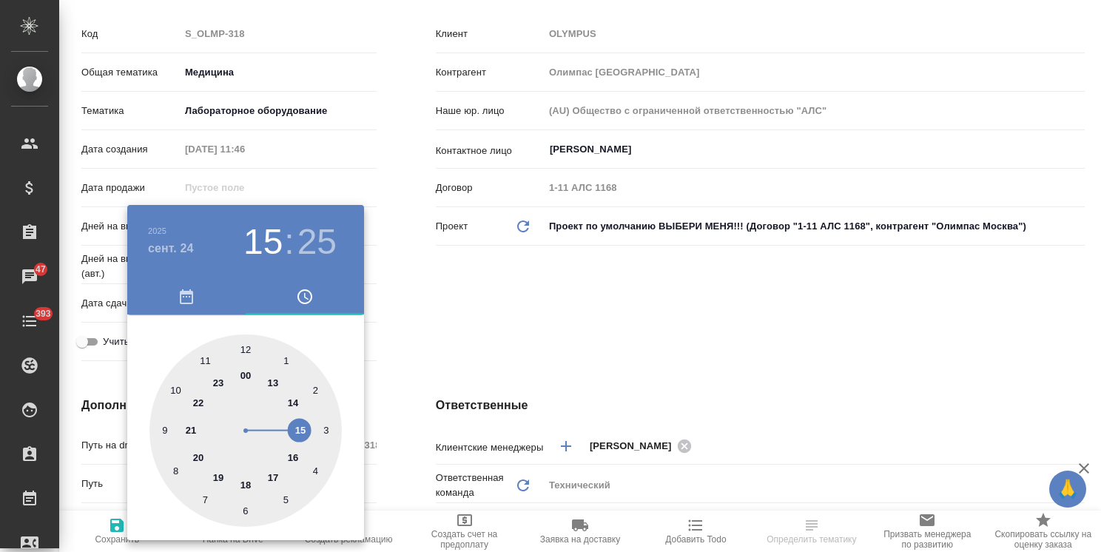
click at [480, 286] on div at bounding box center [550, 276] width 1101 height 552
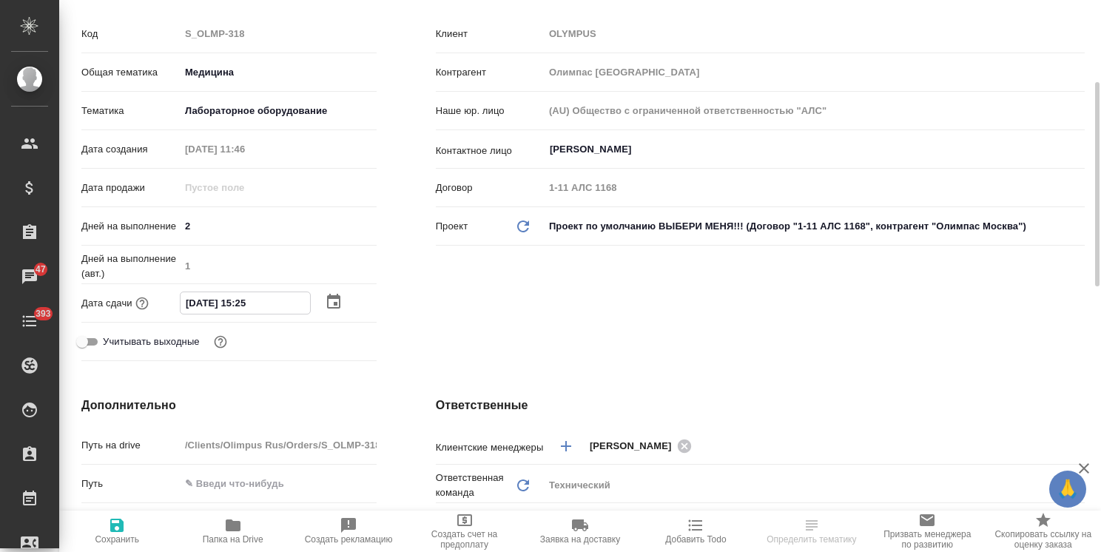
click at [240, 309] on input "24.09.2025 15:25" at bounding box center [245, 302] width 129 height 21
type input "24.09.2025 12:25"
type textarea "x"
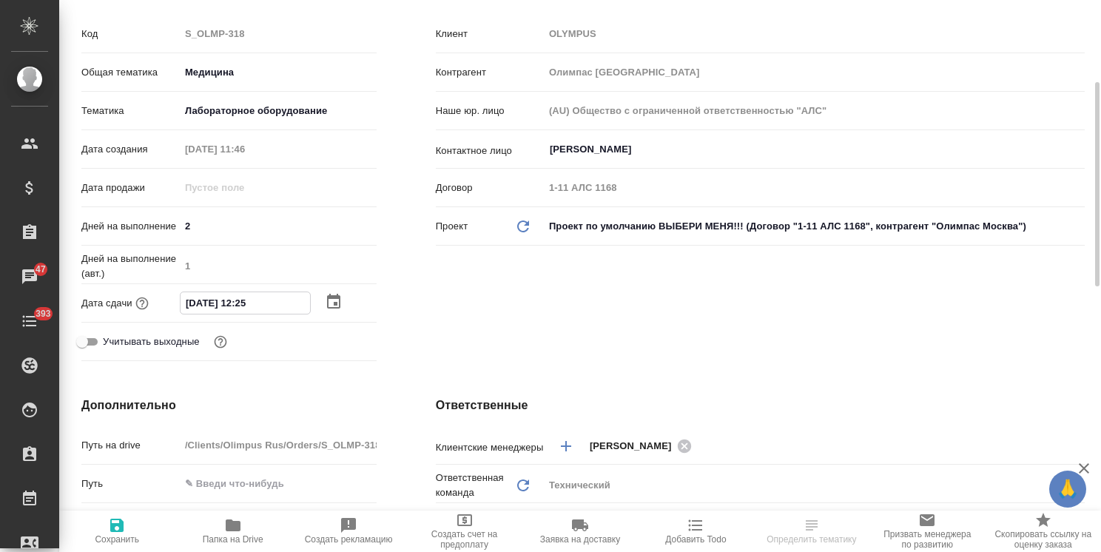
drag, startPoint x: 260, startPoint y: 303, endPoint x: 252, endPoint y: 306, distance: 8.7
click at [252, 306] on input "24.09.2025 12:25" at bounding box center [245, 302] width 129 height 21
type input "24.09.2025 12:0_"
type textarea "x"
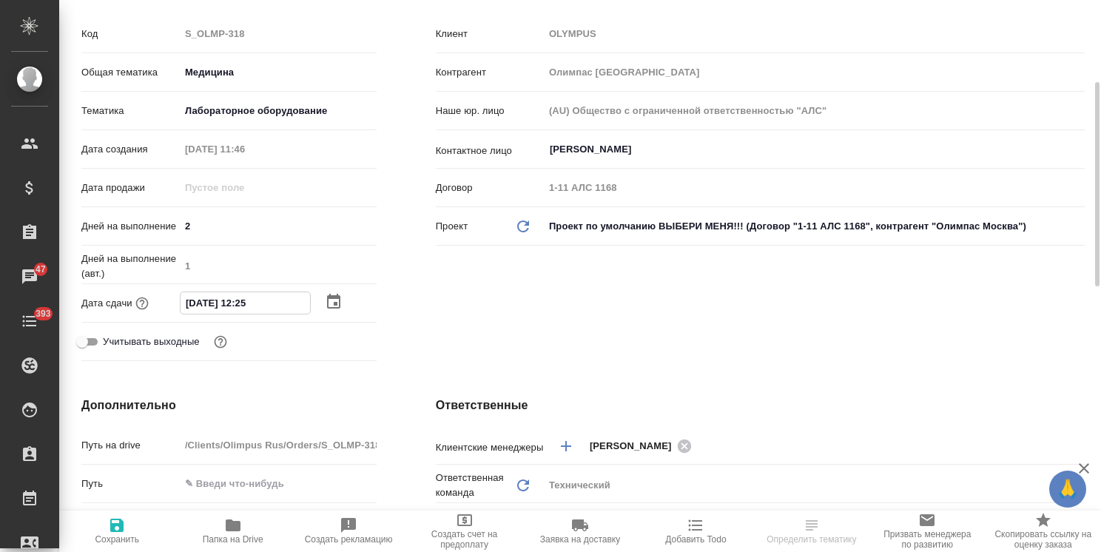
type textarea "x"
type input "24.09.2025 12:00"
type textarea "x"
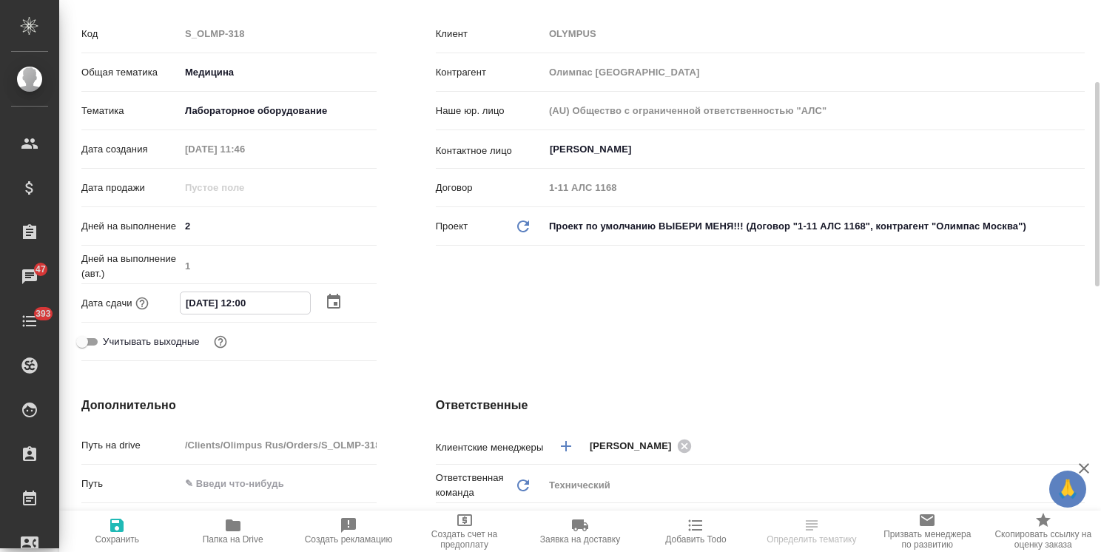
type input "24.09.2025 12:00"
click at [122, 540] on span "Сохранить" at bounding box center [117, 539] width 44 height 10
type textarea "x"
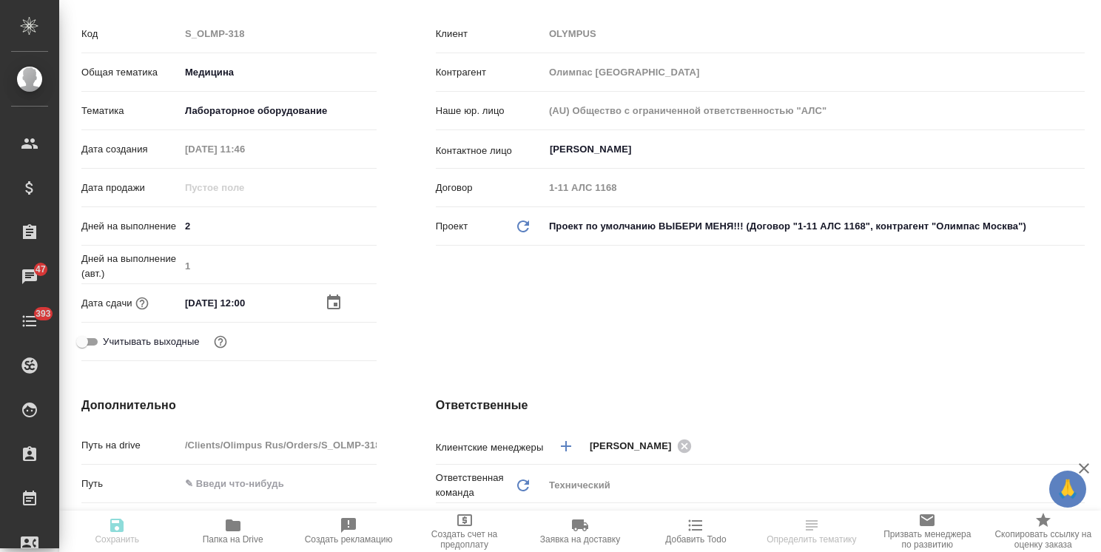
type textarea "x"
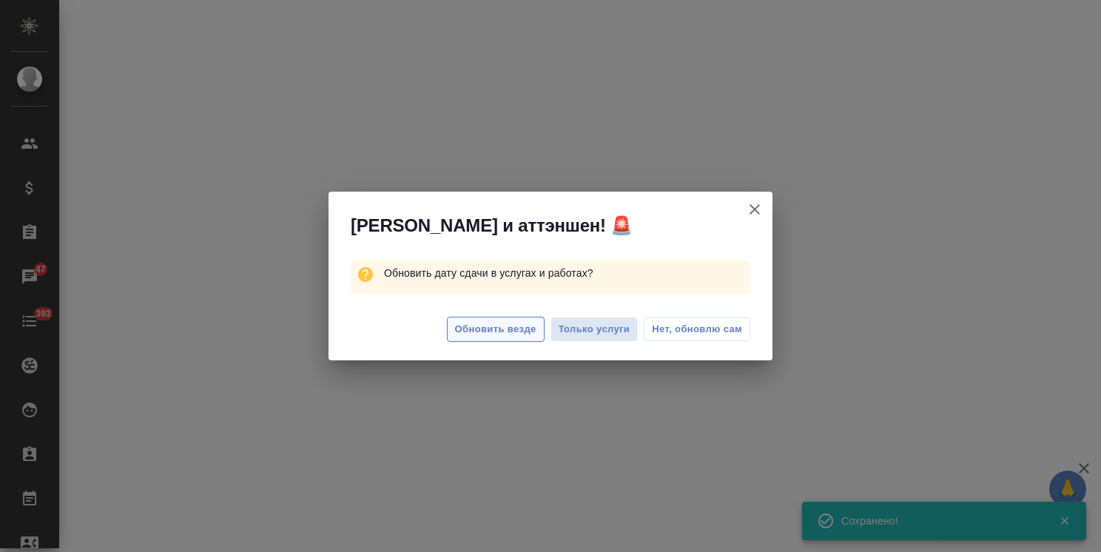
click at [491, 324] on span "Обновить везде" at bounding box center [495, 329] width 81 height 17
select select "RU"
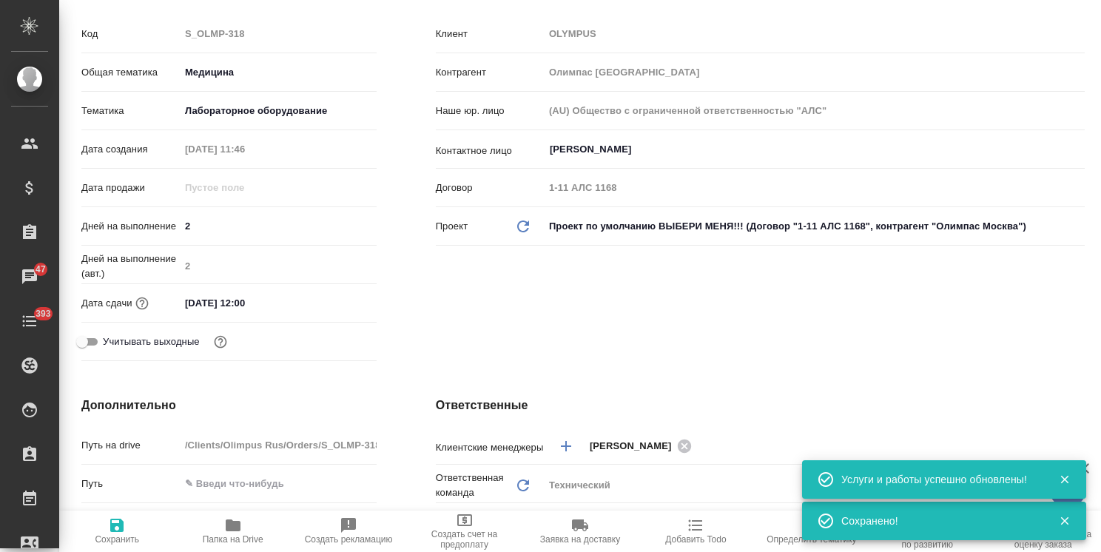
type textarea "x"
click at [267, 303] on input "24.09.2025 12:00" at bounding box center [244, 302] width 129 height 21
click at [334, 303] on icon "button" at bounding box center [333, 301] width 13 height 15
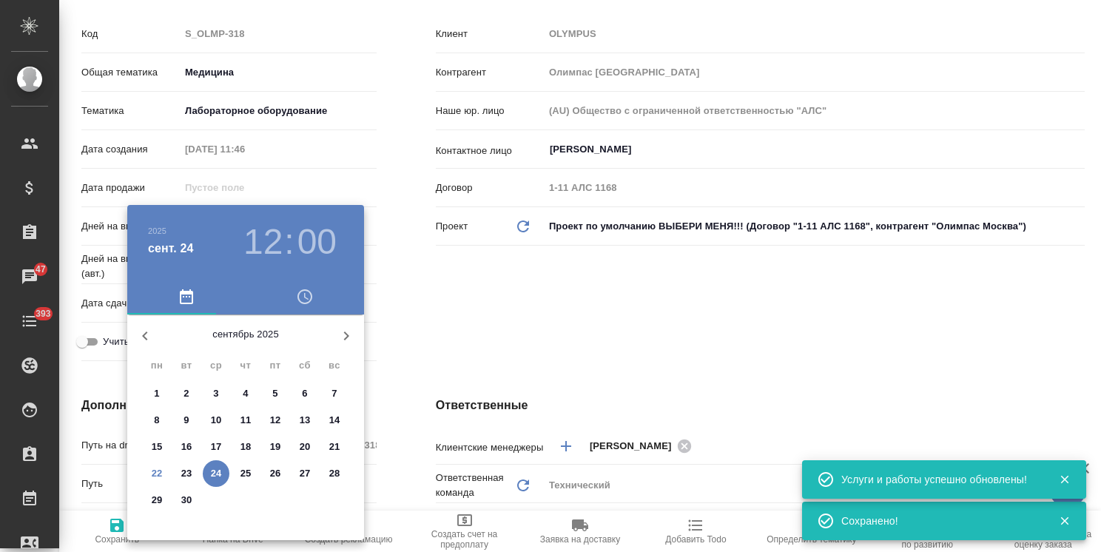
click at [421, 342] on div at bounding box center [550, 276] width 1101 height 552
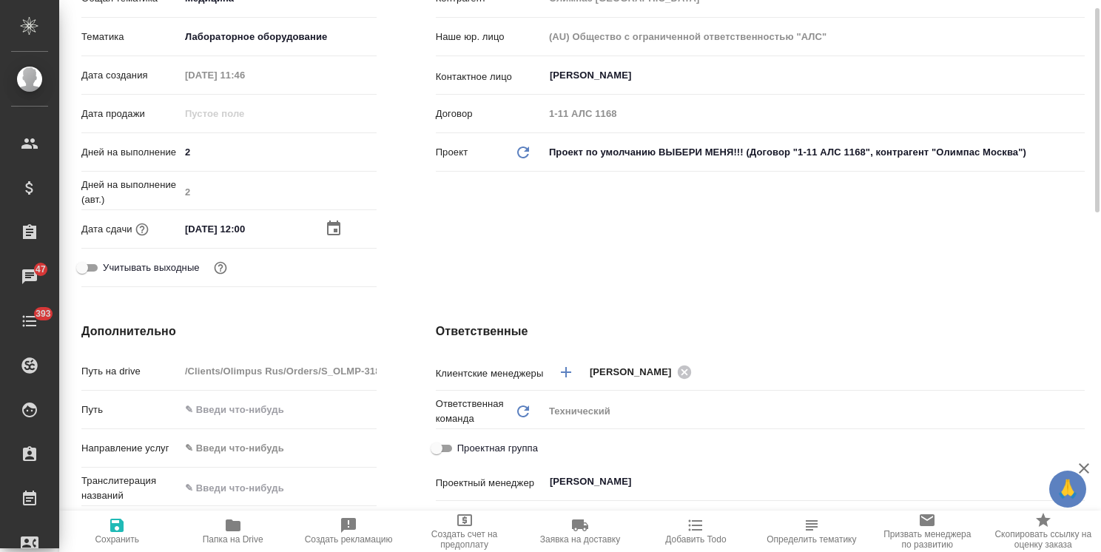
scroll to position [0, 0]
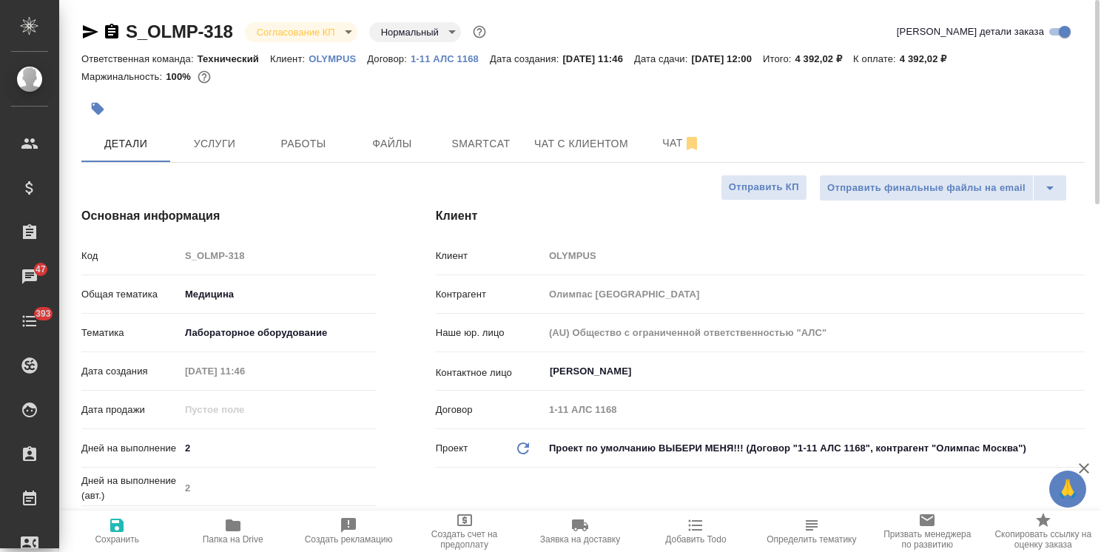
click at [304, 29] on body "🙏 .cls-1 fill:#fff; AWATERA Usmanova Olga Клиенты Спецификации Заказы 47 Чаты 3…" at bounding box center [550, 276] width 1101 height 552
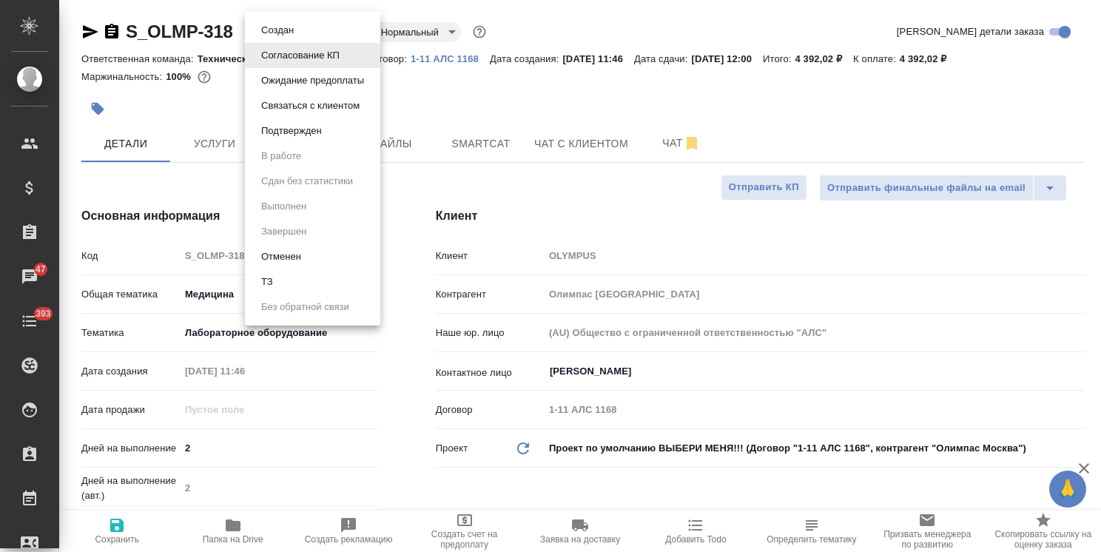
click at [289, 129] on button "Подтвержден" at bounding box center [292, 131] width 70 height 16
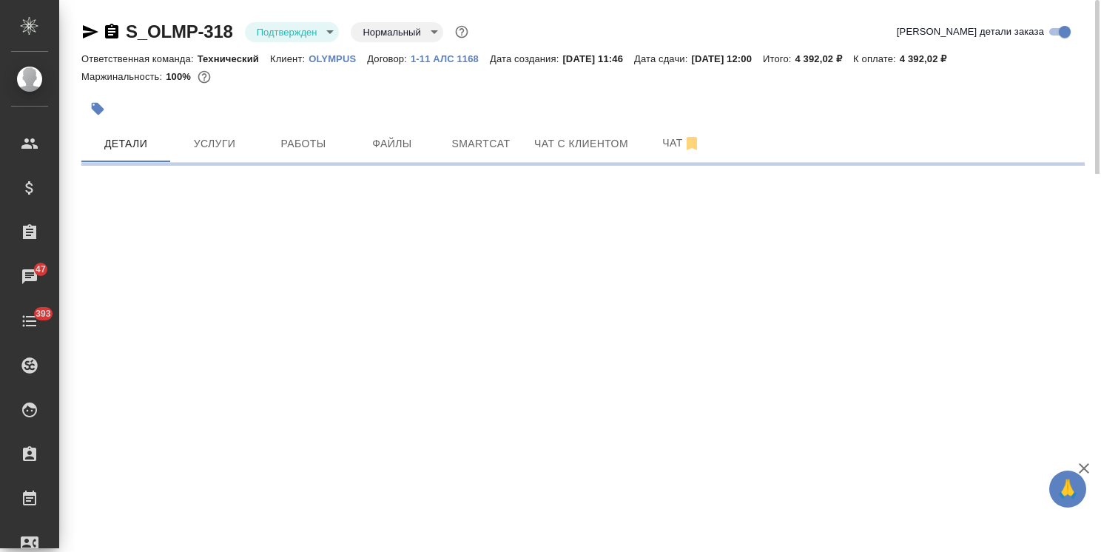
select select "RU"
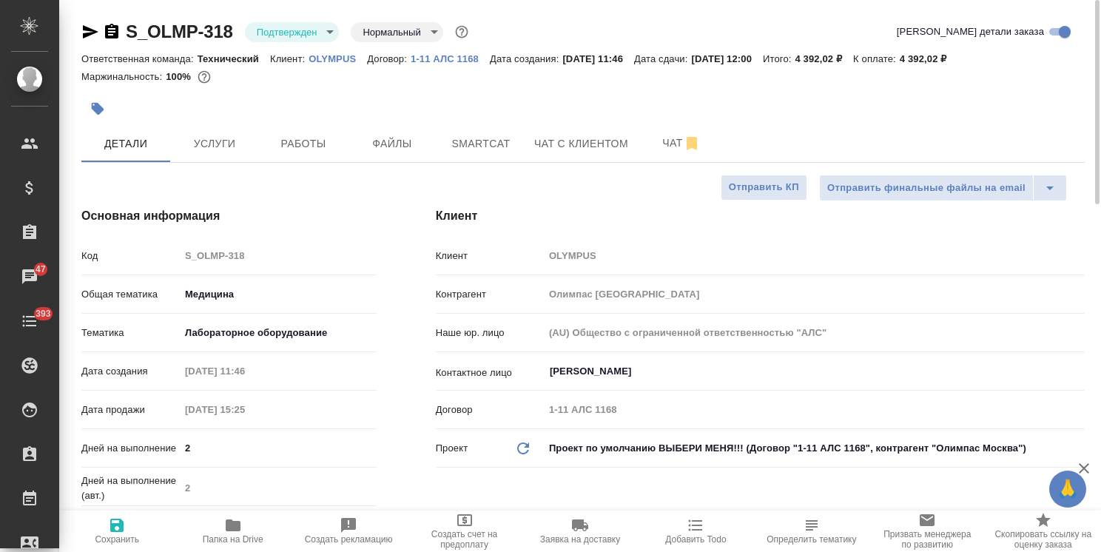
type textarea "x"
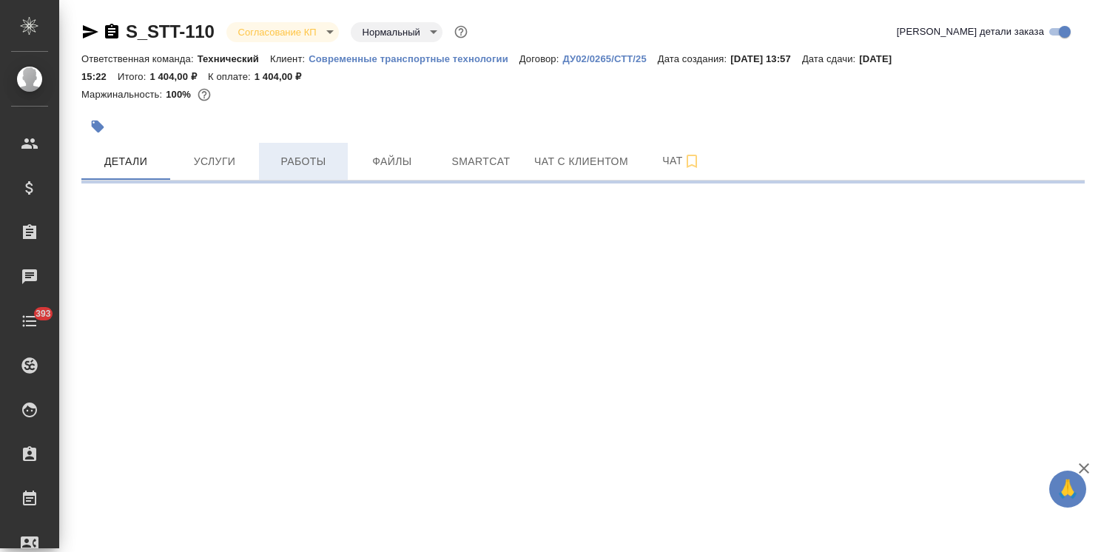
select select "RU"
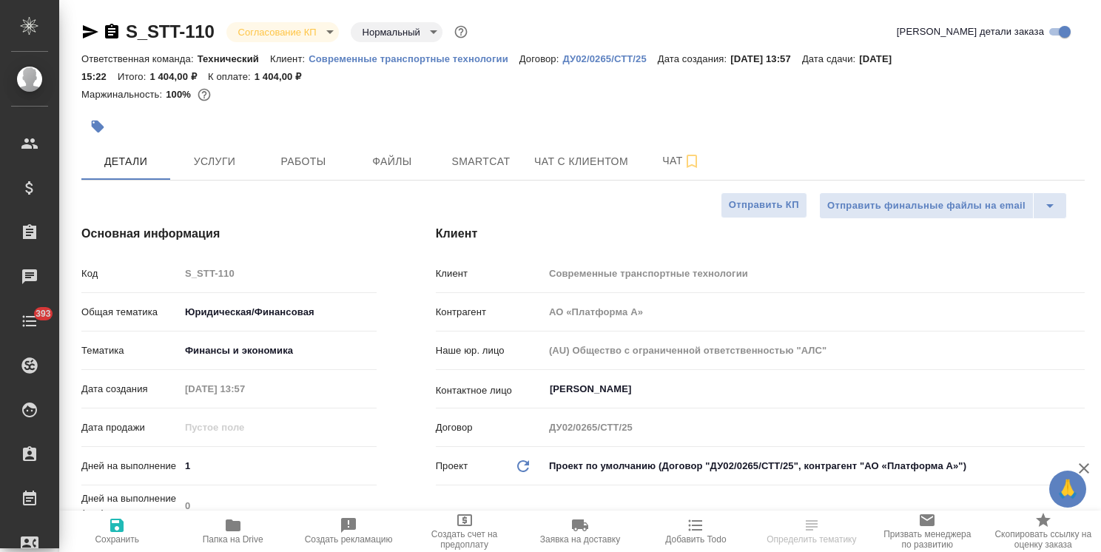
type textarea "x"
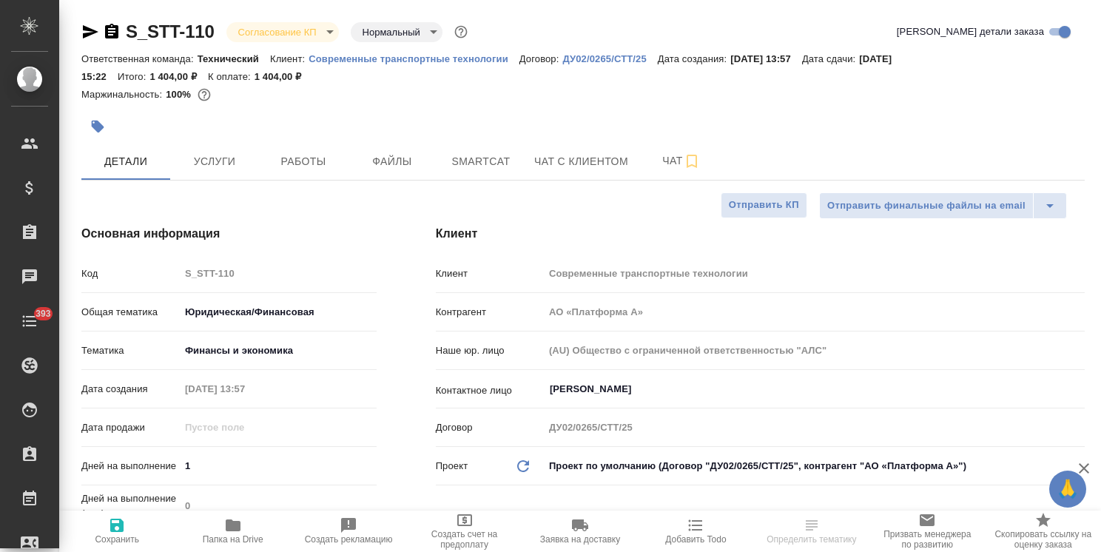
type textarea "x"
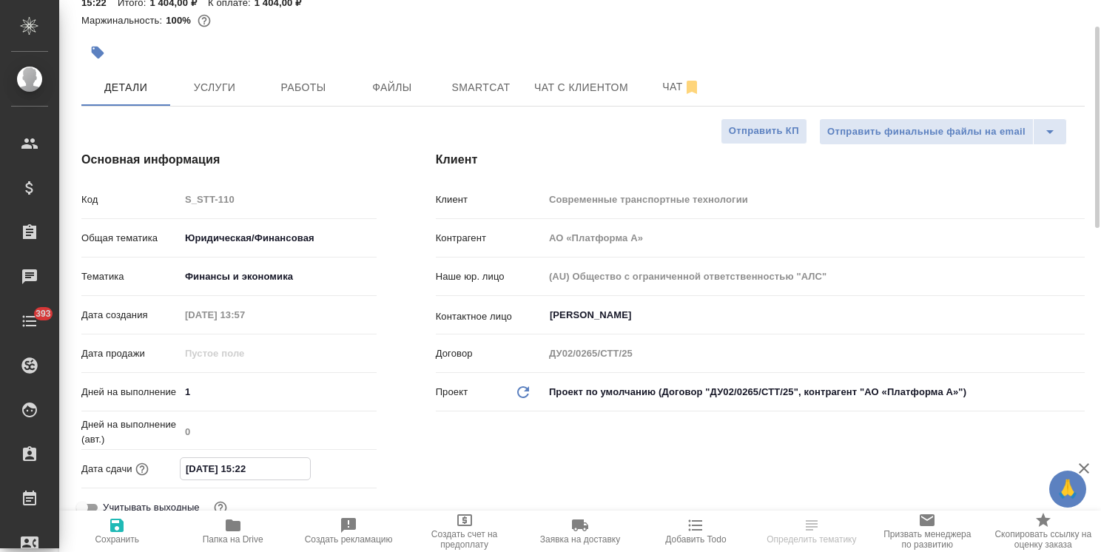
click at [242, 467] on input "[DATE] 15:22" at bounding box center [245, 468] width 129 height 21
type input "[DATE] 14:22"
type textarea "x"
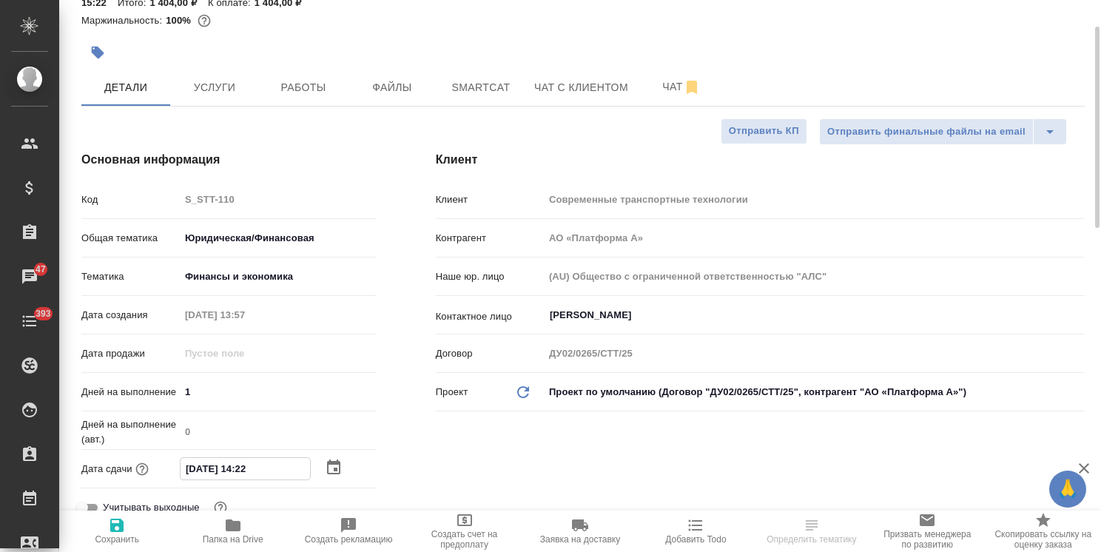
drag, startPoint x: 268, startPoint y: 472, endPoint x: 252, endPoint y: 476, distance: 16.0
click at [252, 476] on input "[DATE] 14:22" at bounding box center [245, 468] width 129 height 21
type input "[DATE] 14:0_"
type textarea "x"
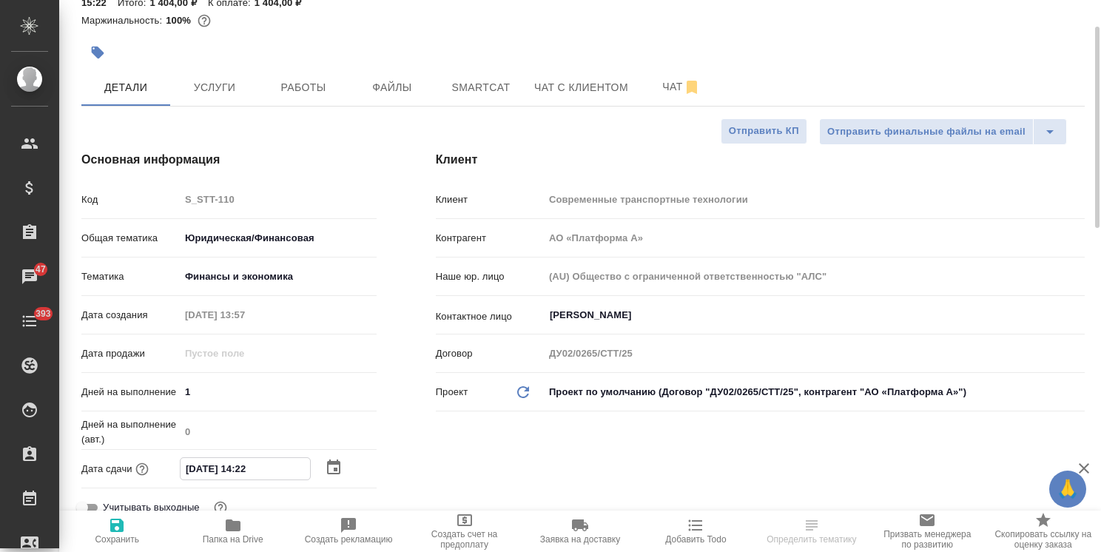
type textarea "x"
type input "[DATE] 14:00"
type textarea "x"
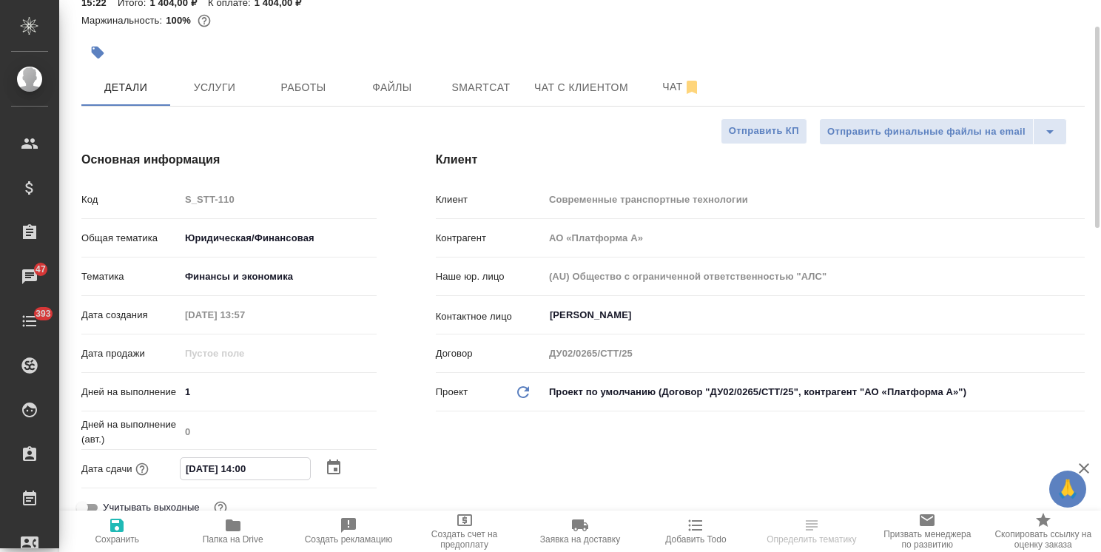
type input "23.09.2025 14:00"
click at [124, 535] on span "Сохранить" at bounding box center [117, 539] width 44 height 10
type textarea "x"
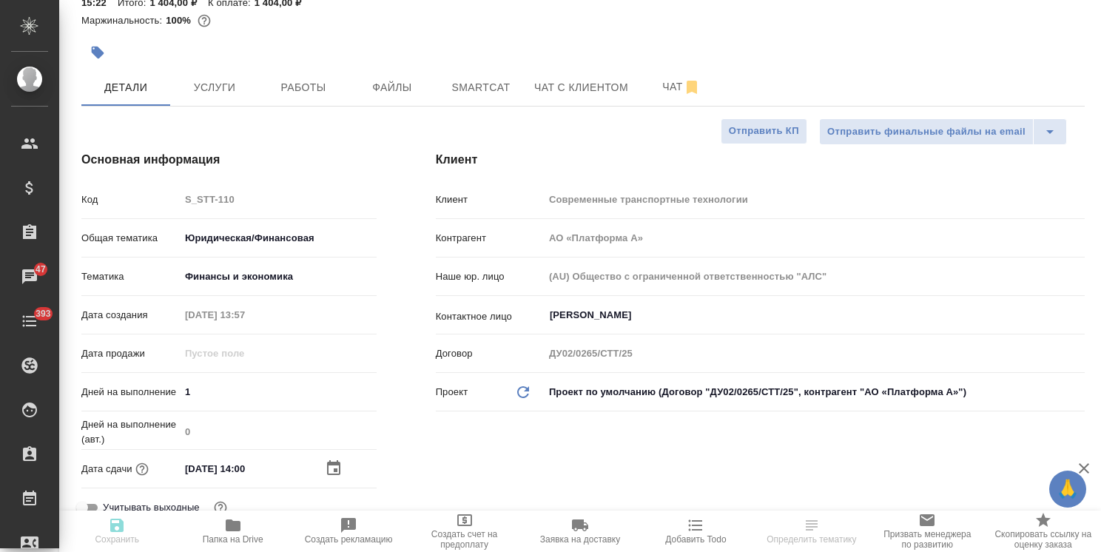
type textarea "x"
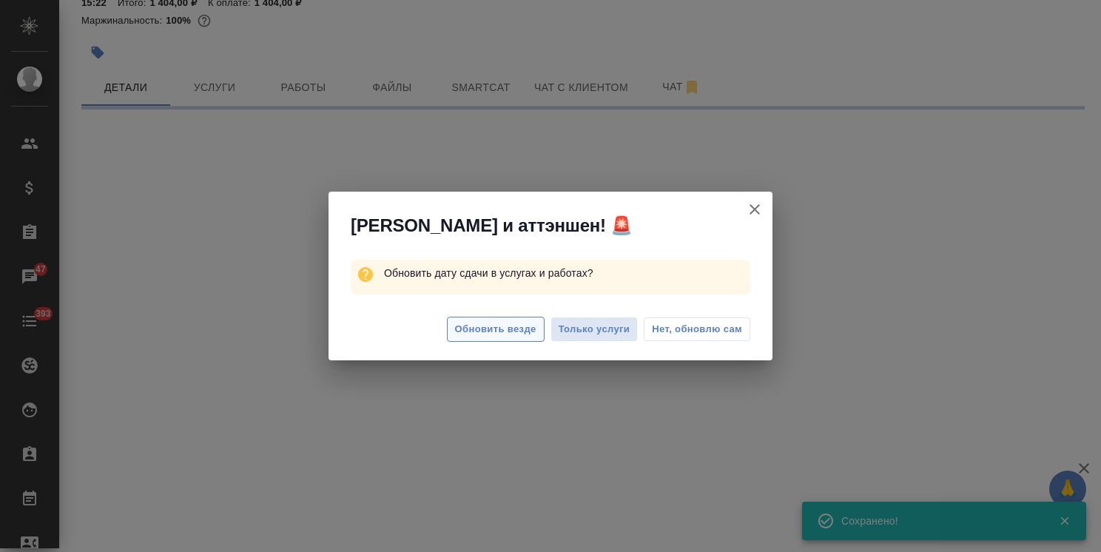
select select "RU"
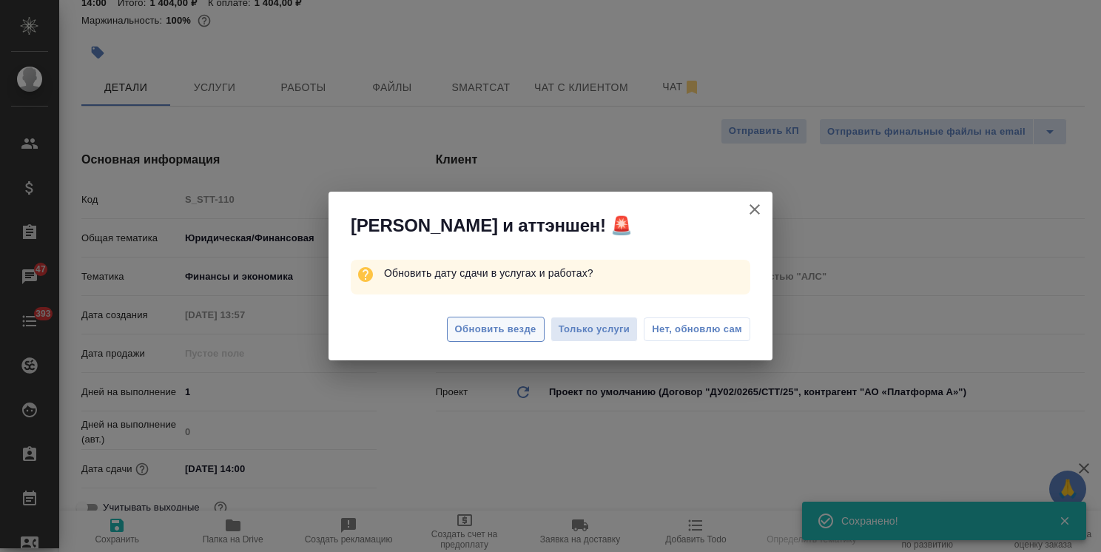
type textarea "x"
click at [512, 322] on span "Обновить везде" at bounding box center [495, 329] width 81 height 17
type textarea "x"
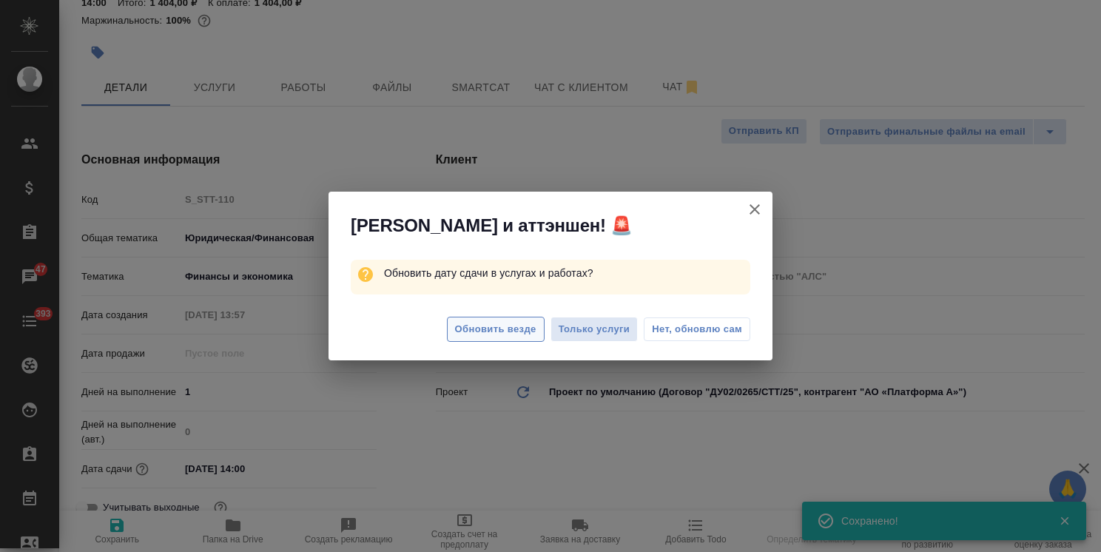
type textarea "x"
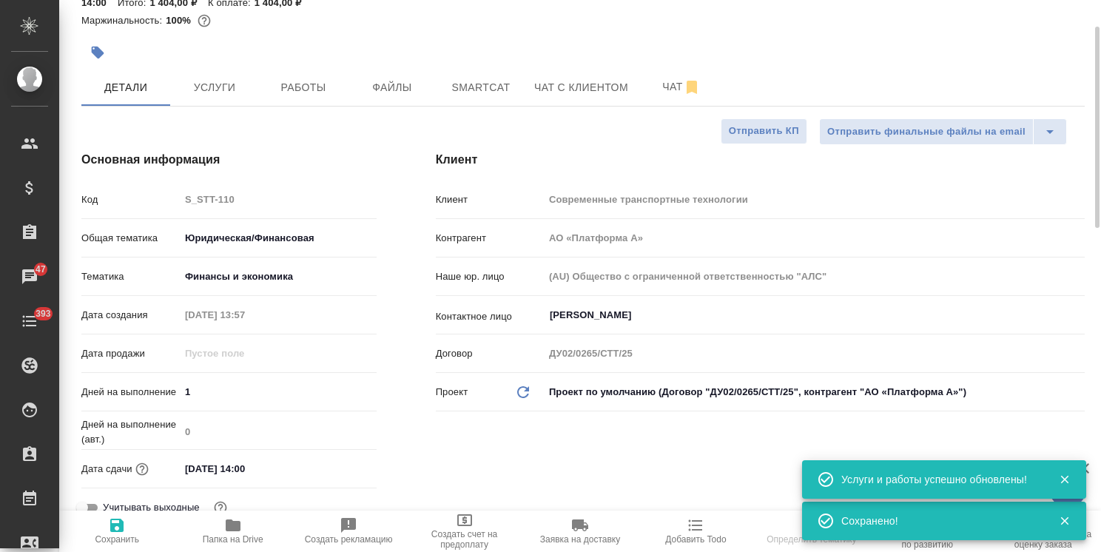
type textarea "x"
select select "RU"
type textarea "x"
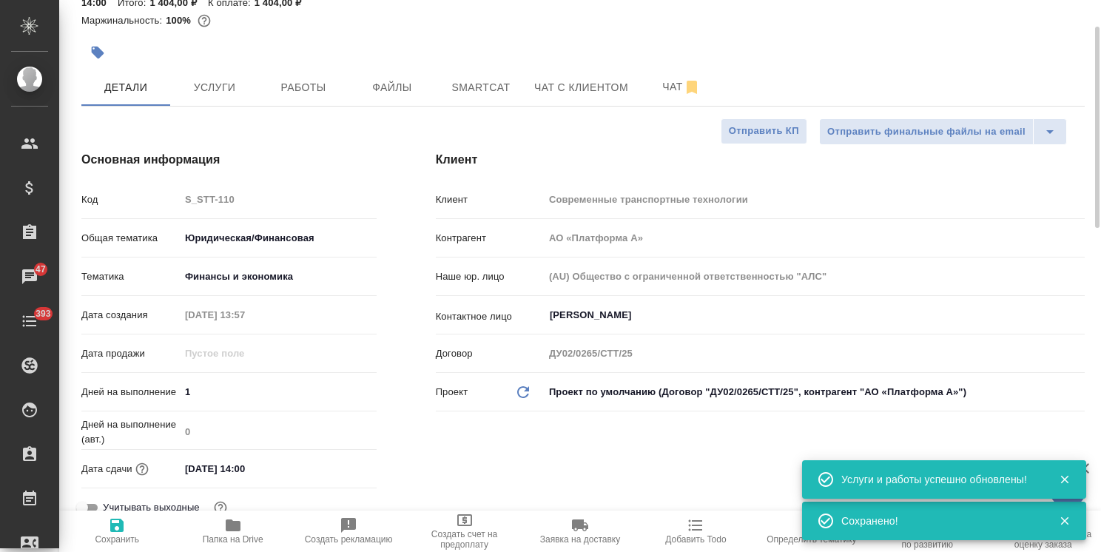
type textarea "x"
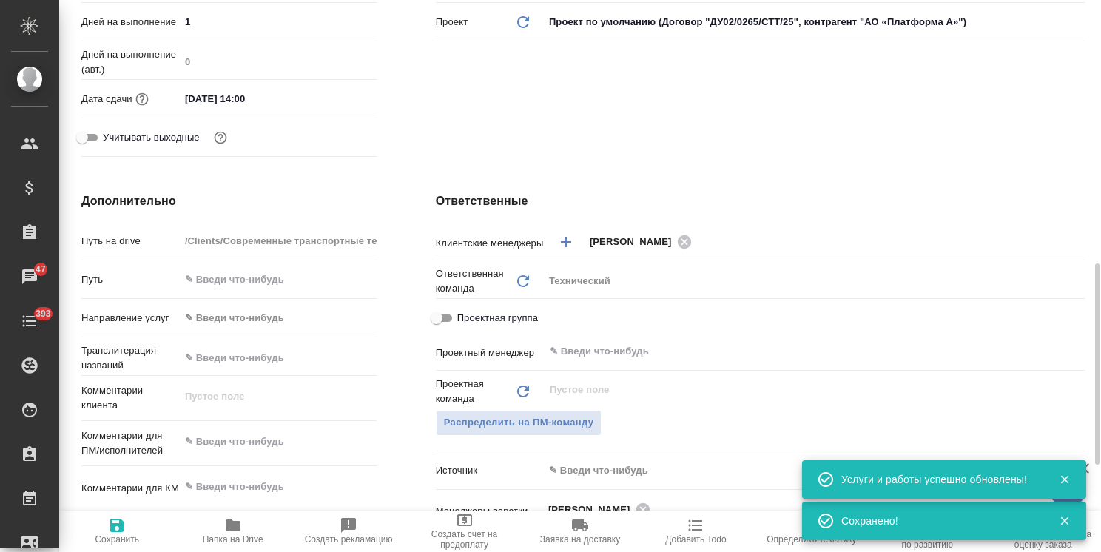
scroll to position [518, 0]
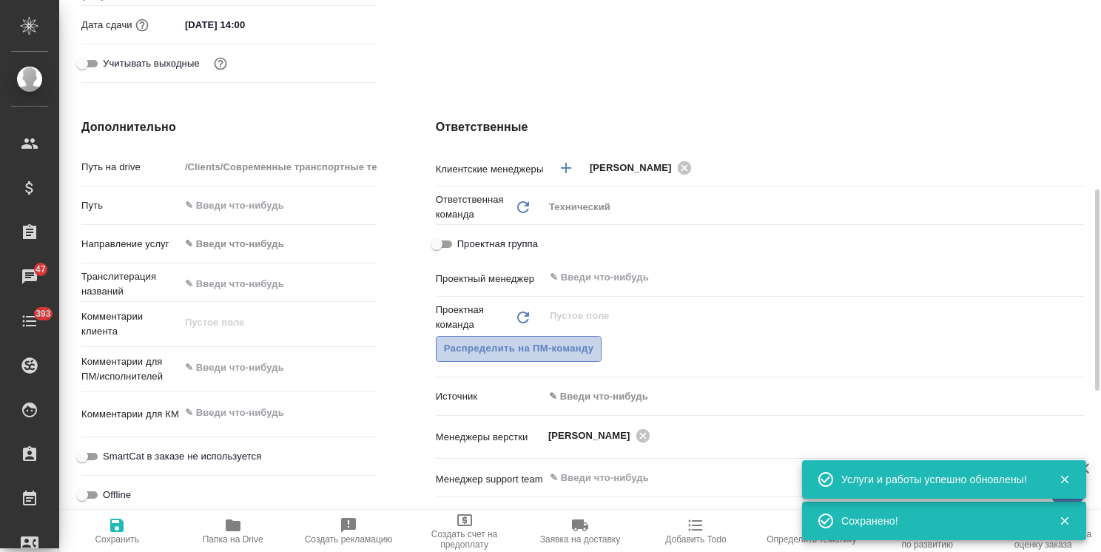
click at [500, 344] on span "Распределить на ПМ-команду" at bounding box center [519, 348] width 150 height 17
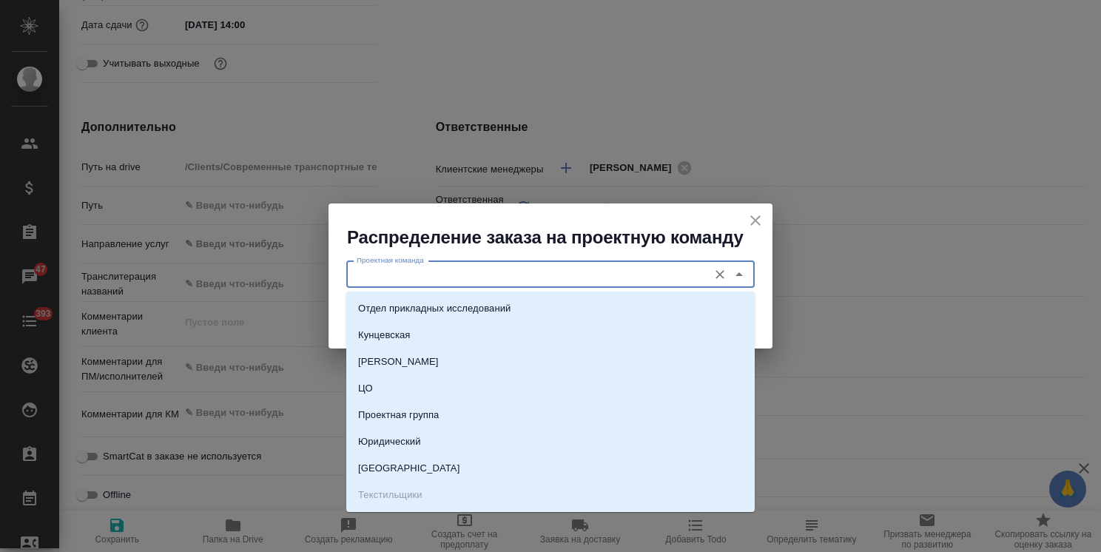
click at [401, 273] on input "Проектная команда" at bounding box center [526, 275] width 350 height 18
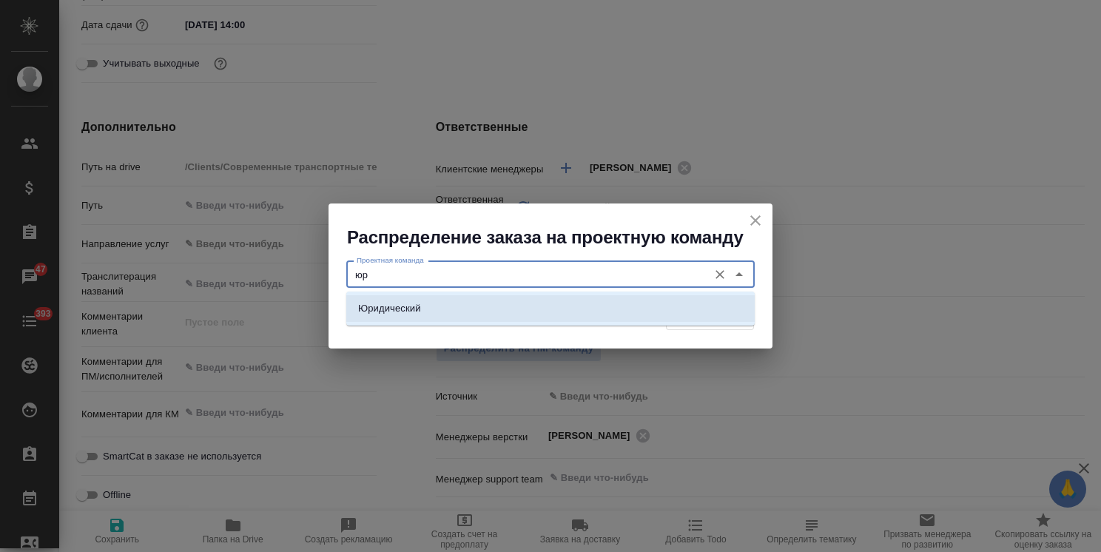
click at [414, 312] on p "Юридический" at bounding box center [389, 308] width 63 height 15
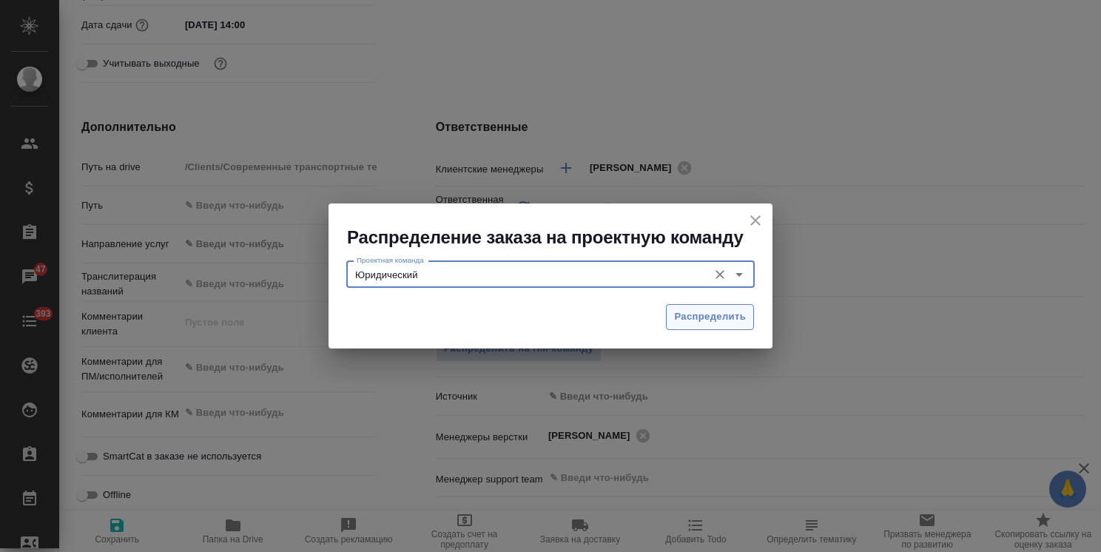
type input "Юридический"
click at [691, 312] on span "Распределить" at bounding box center [710, 317] width 72 height 17
type textarea "x"
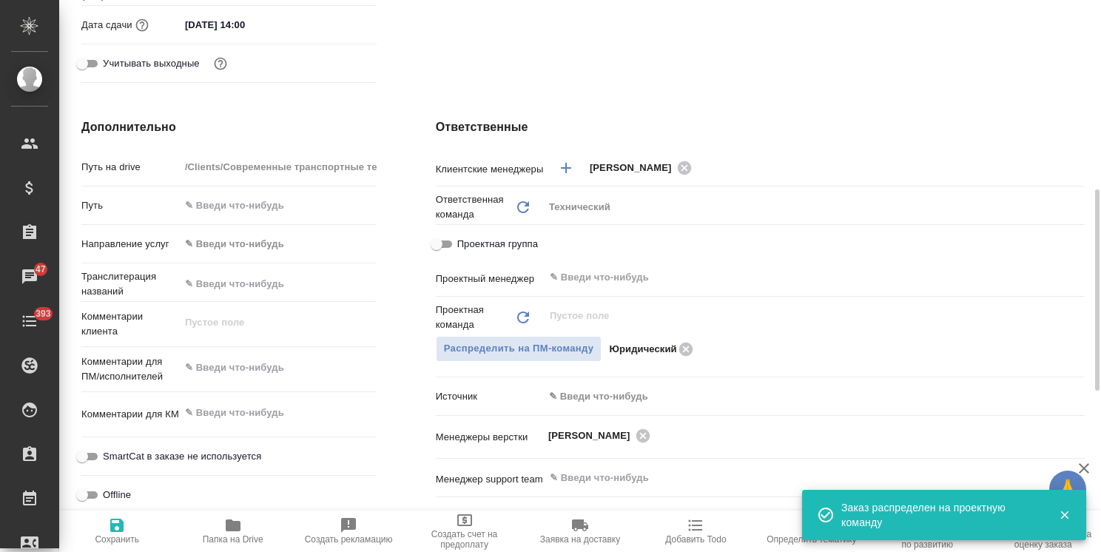
click at [118, 532] on icon "button" at bounding box center [117, 526] width 18 height 18
type textarea "x"
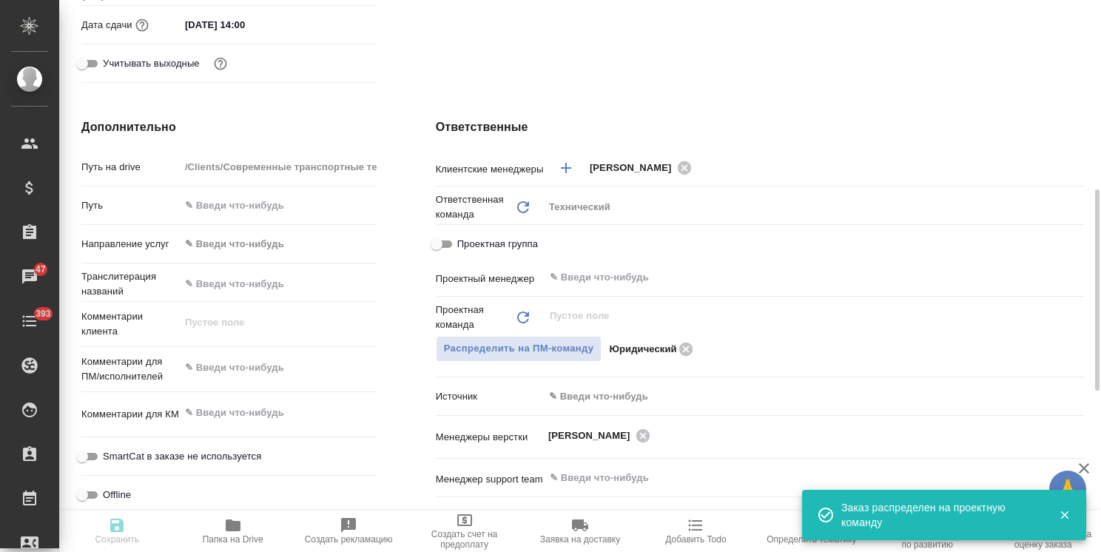
type textarea "x"
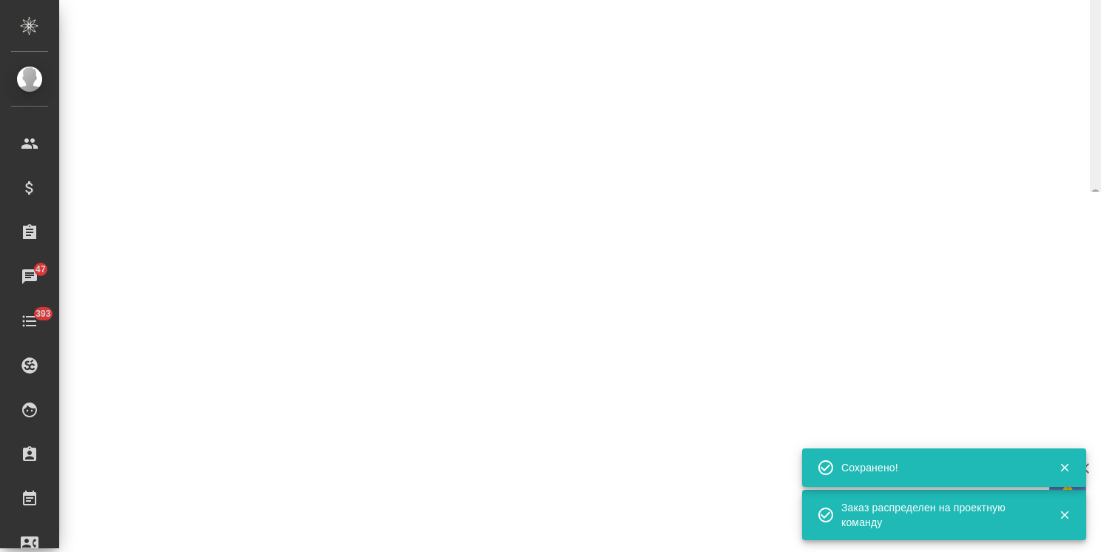
select select "RU"
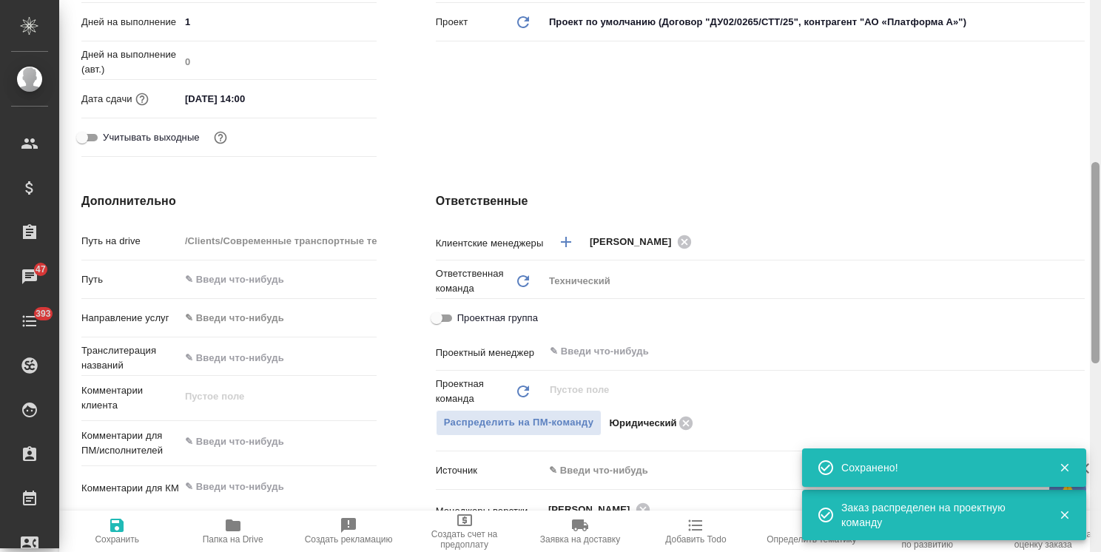
type textarea "x"
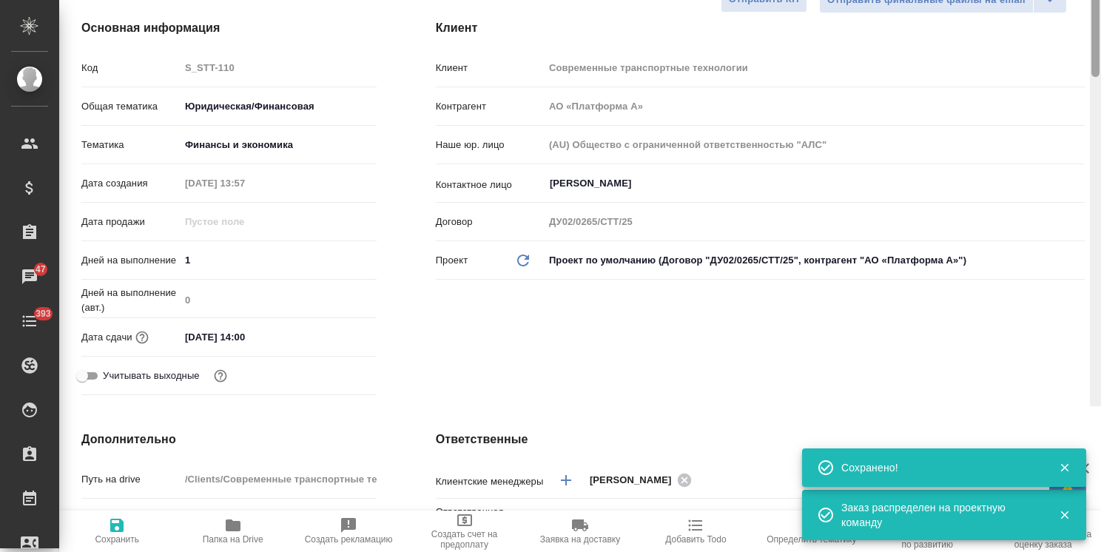
scroll to position [0, 0]
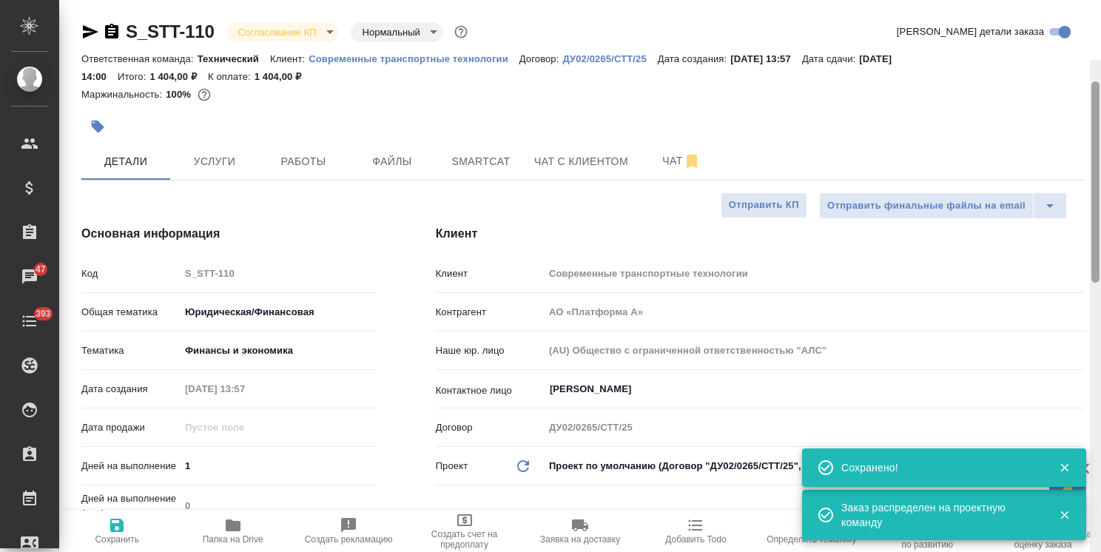
drag, startPoint x: 1098, startPoint y: 274, endPoint x: 474, endPoint y: 76, distance: 655.1
click at [1066, 104] on div "S_STT-110 Согласование КП kpNegotiation Нормальный normal Кратко детали заказа …" at bounding box center [580, 276] width 1042 height 552
click at [302, 24] on body "🙏 .cls-1 fill:#fff; AWATERA Usmanova Olga Клиенты Спецификации Заказы 47 Чаты 3…" at bounding box center [550, 276] width 1101 height 552
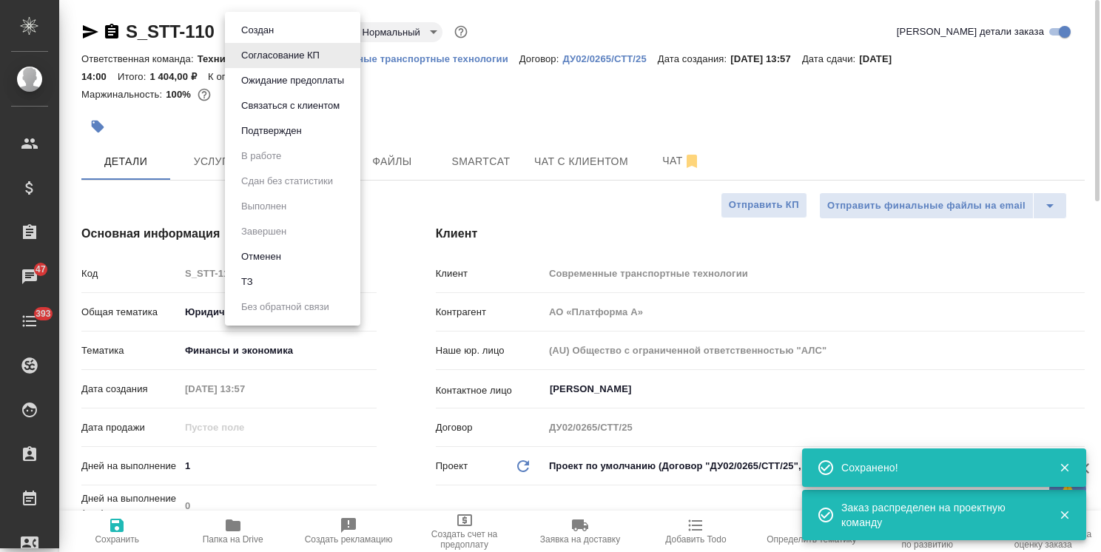
click at [287, 132] on button "Подтвержден" at bounding box center [272, 131] width 70 height 16
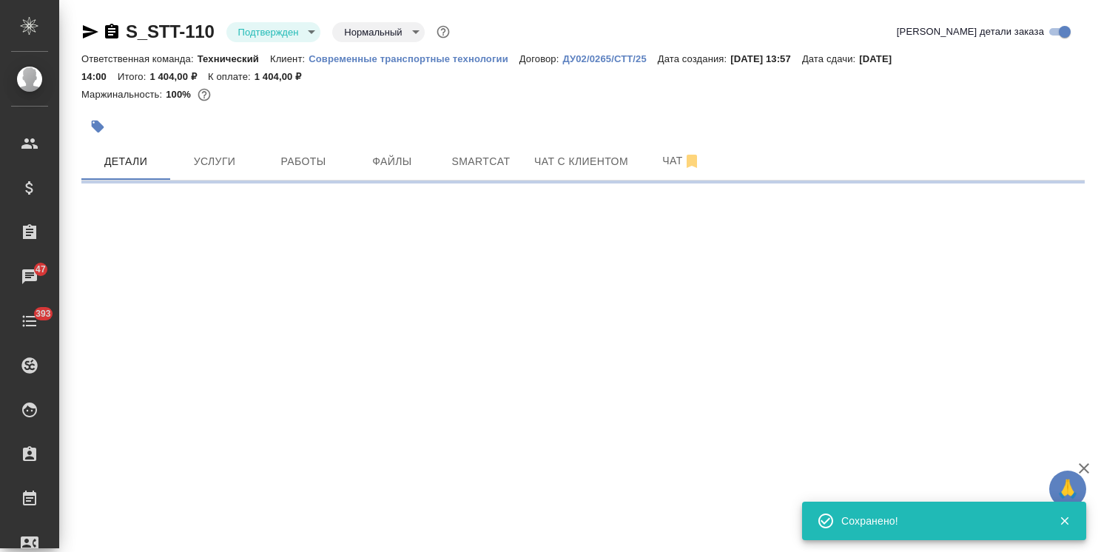
select select "RU"
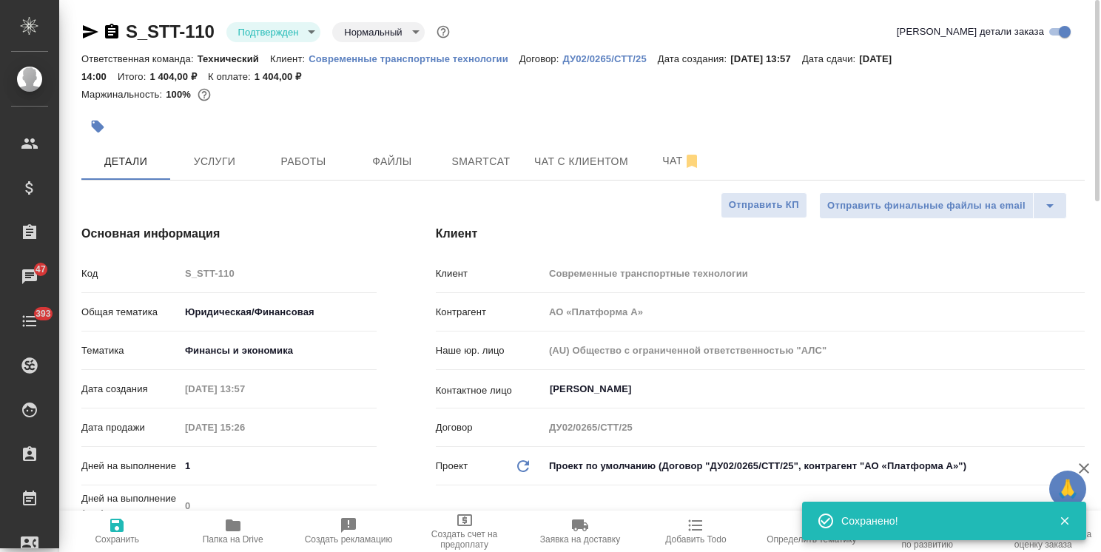
type textarea "x"
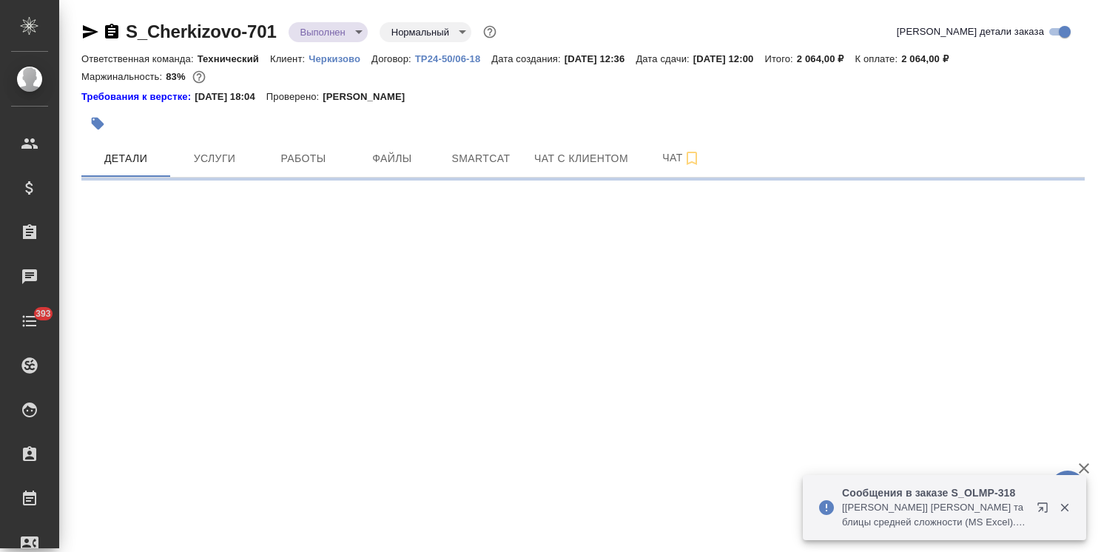
select select "RU"
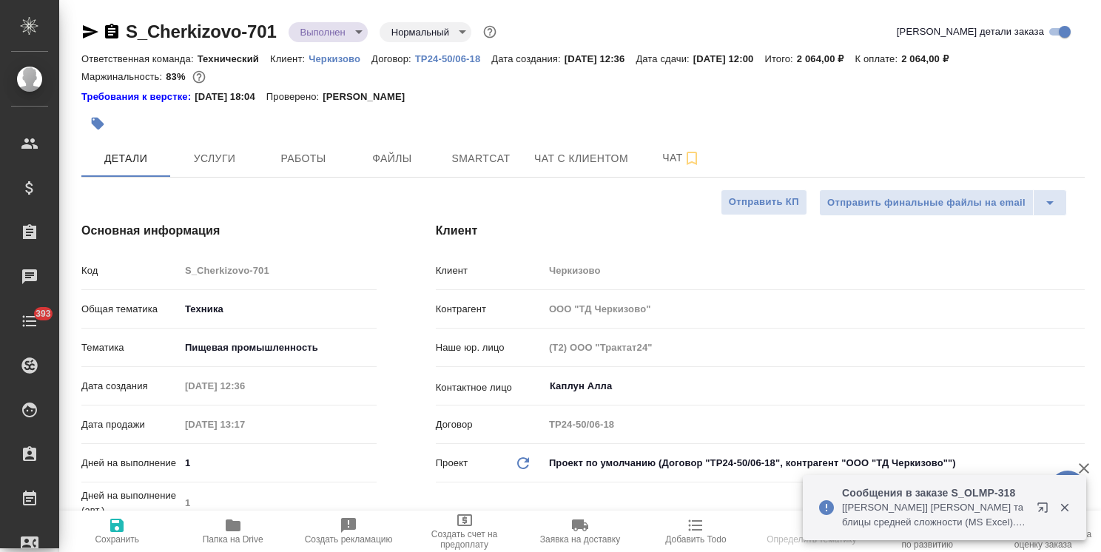
type textarea "x"
click at [327, 27] on body "🙏 .cls-1 fill:#fff; AWATERA [PERSON_NAME] Спецификации Заказы Чаты 393 Todo Про…" at bounding box center [550, 276] width 1101 height 552
type textarea "x"
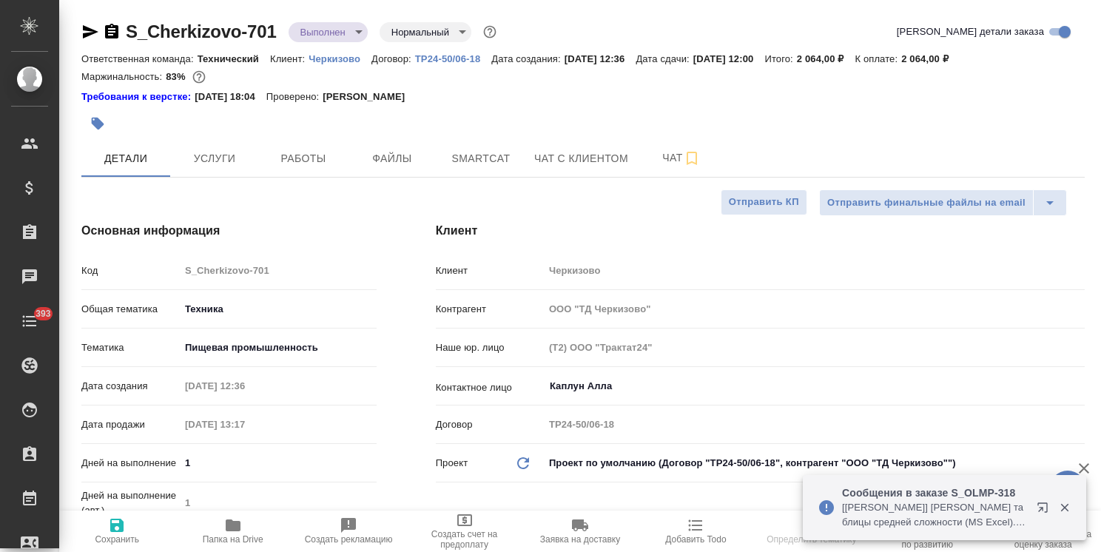
type textarea "x"
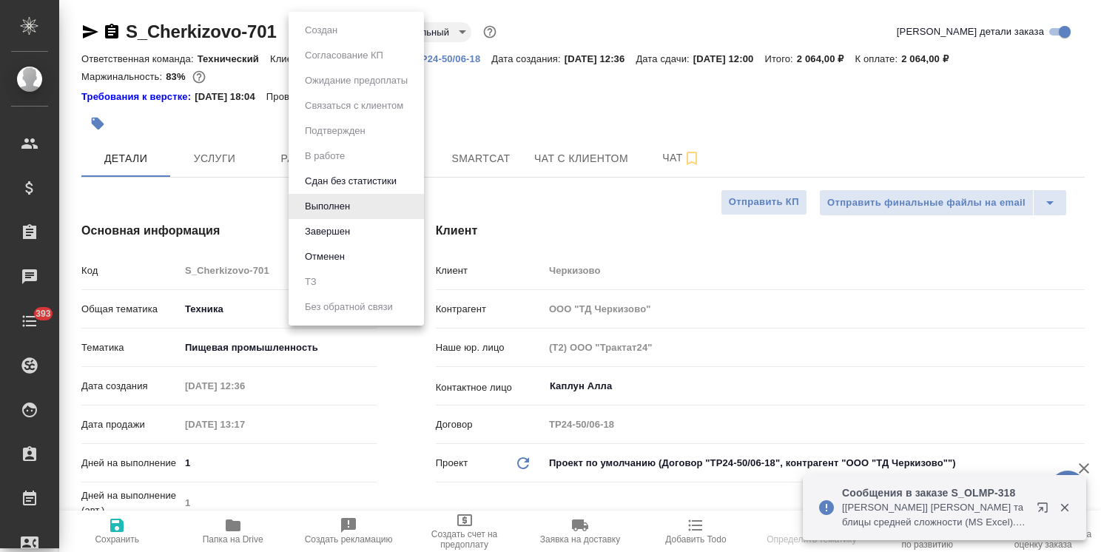
type textarea "x"
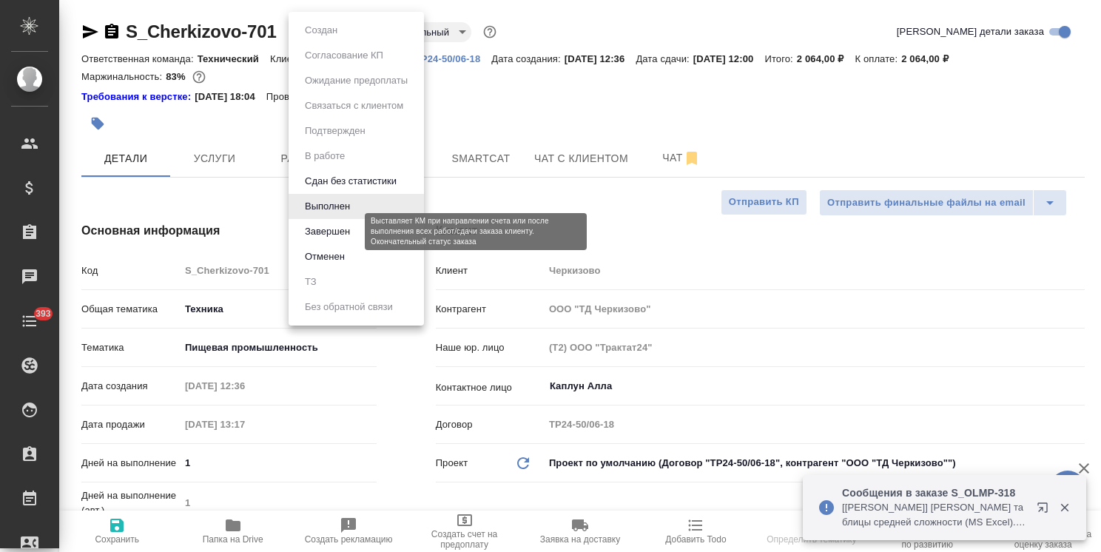
drag, startPoint x: 318, startPoint y: 226, endPoint x: 477, endPoint y: 196, distance: 162.0
click at [317, 226] on button "Завершен" at bounding box center [327, 231] width 54 height 16
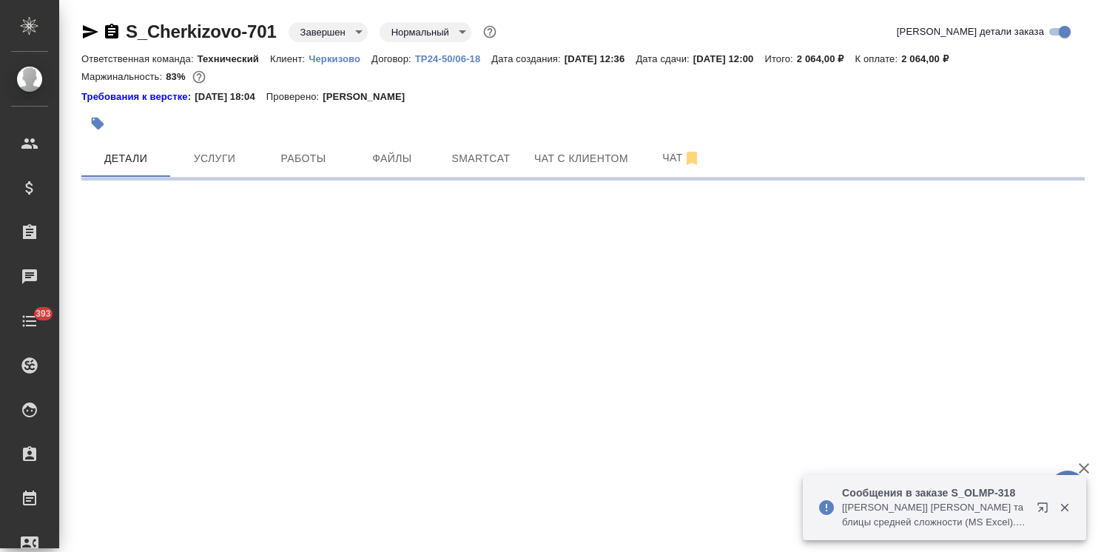
select select "RU"
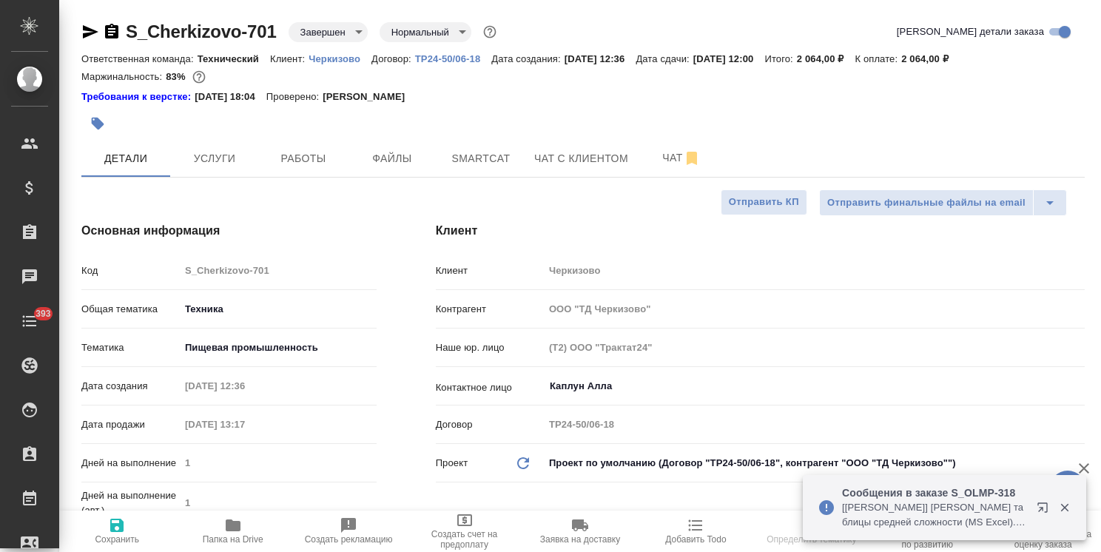
type textarea "x"
